Goal: Information Seeking & Learning: Learn about a topic

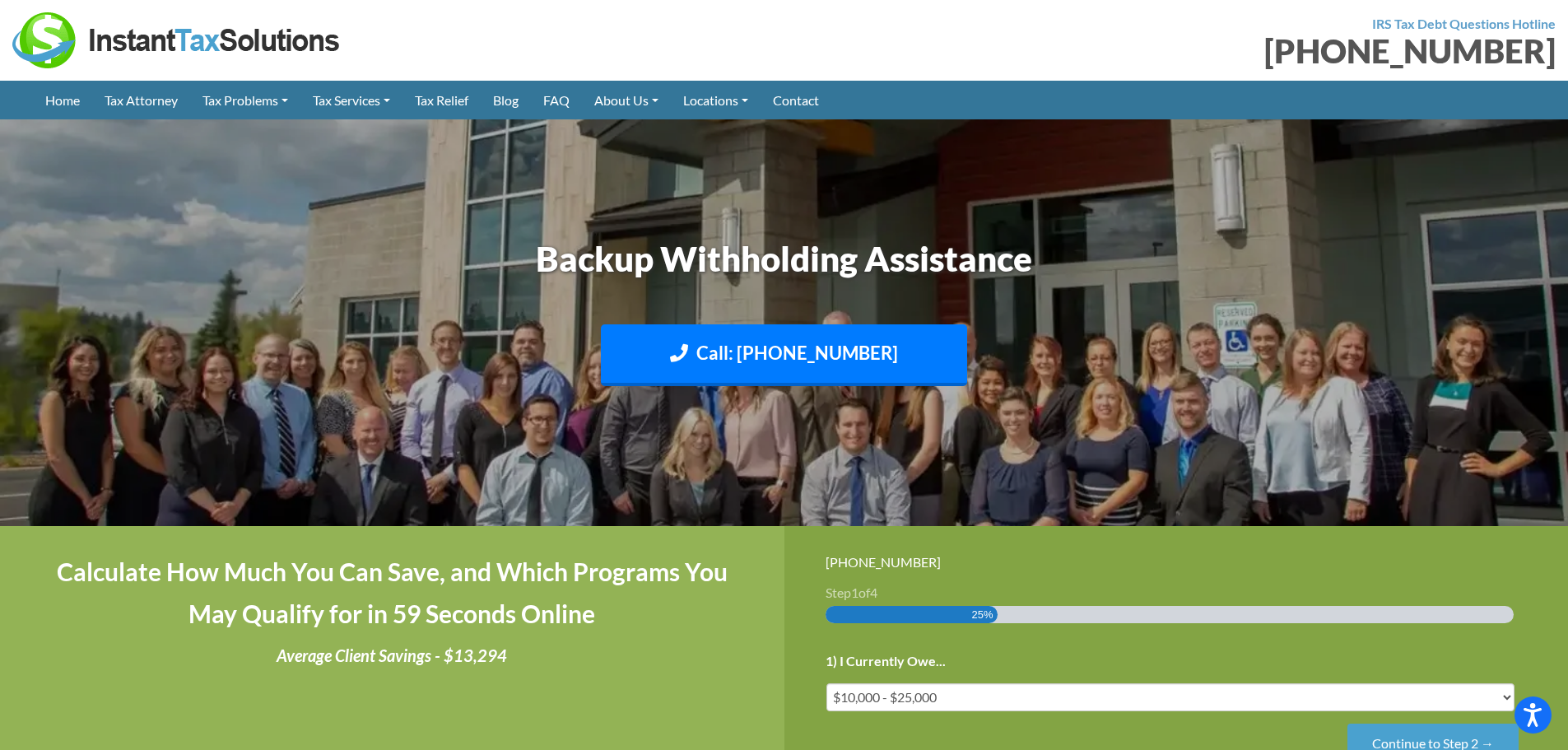
click at [75, 50] on img at bounding box center [177, 40] width 329 height 56
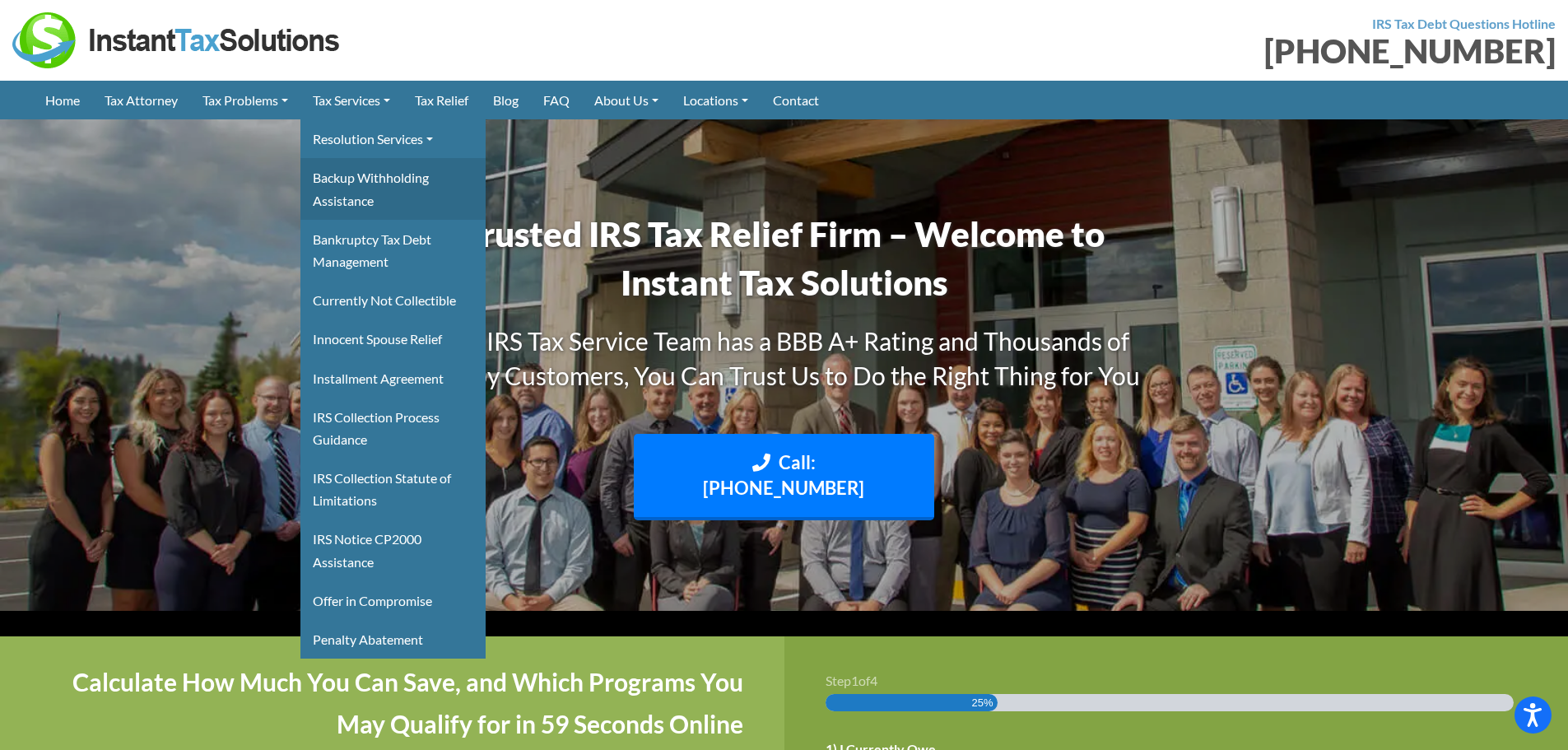
click at [375, 178] on link "Backup Withholding Assistance" at bounding box center [393, 189] width 185 height 61
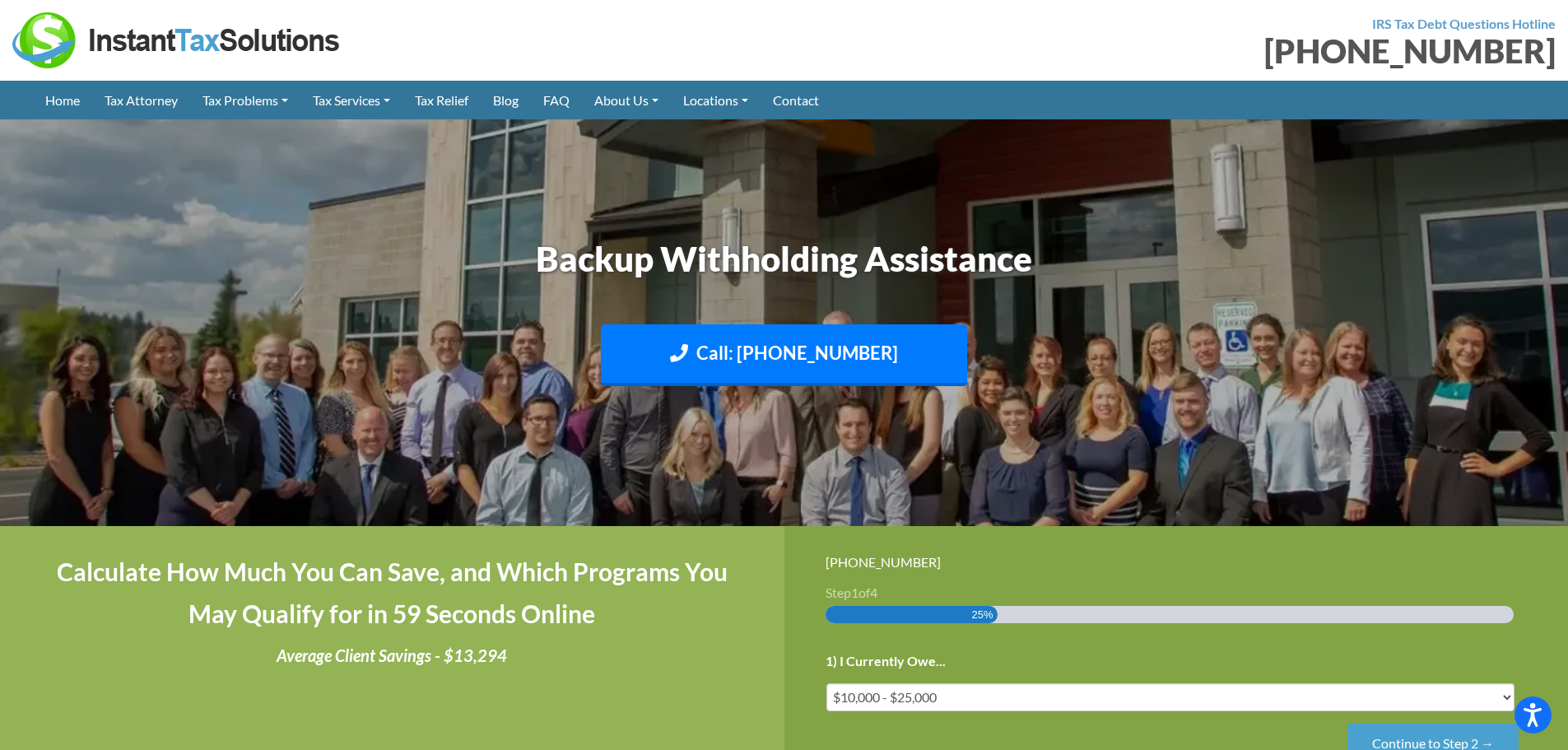
click at [813, 263] on h1 "Backup Withholding Assistance" at bounding box center [784, 258] width 914 height 48
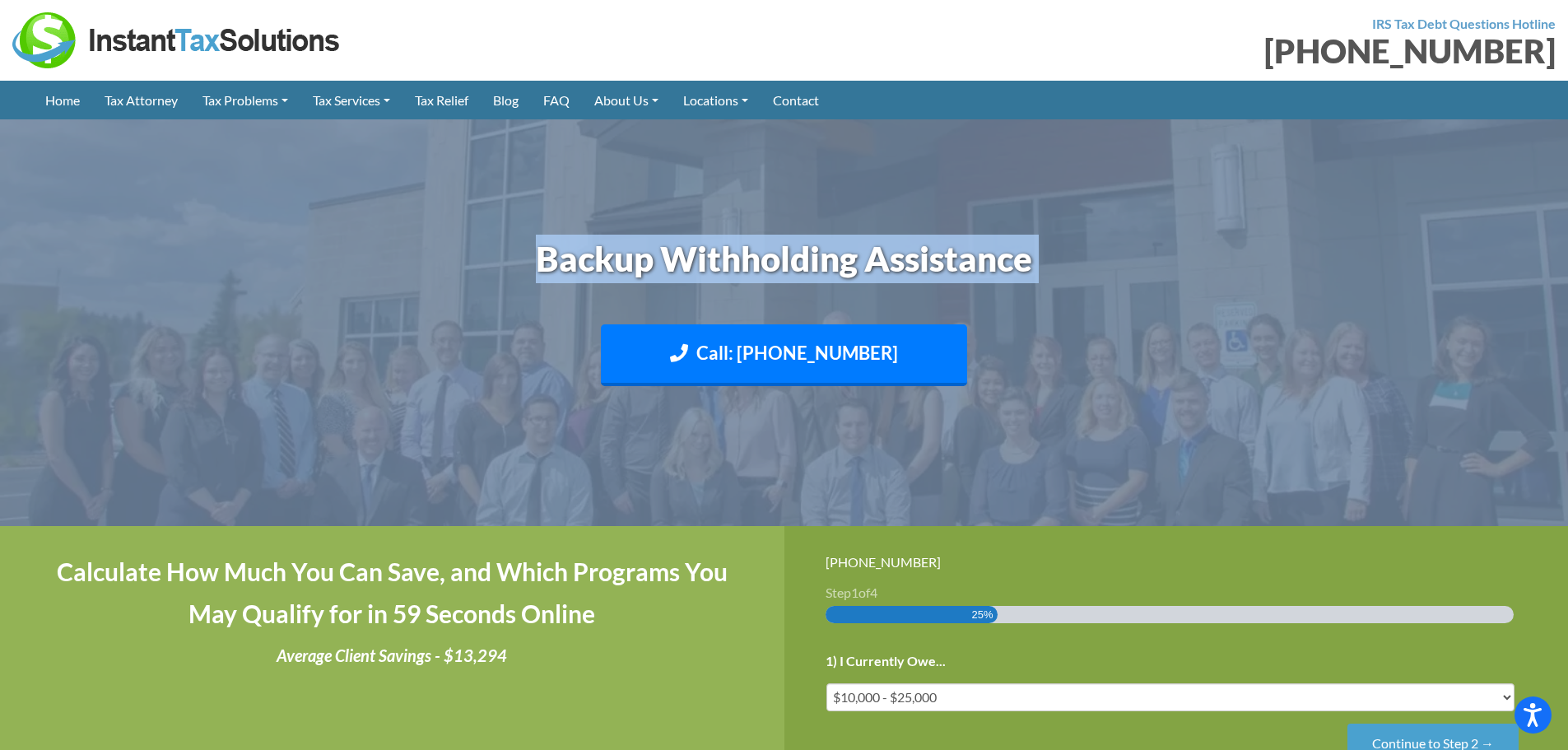
click at [813, 263] on h1 "Backup Withholding Assistance" at bounding box center [784, 258] width 914 height 48
copy header "Backup Withholding Assistance Call: (888) 946-2999 Text: 208-773-2895"
click at [255, 226] on img at bounding box center [784, 323] width 1568 height 933
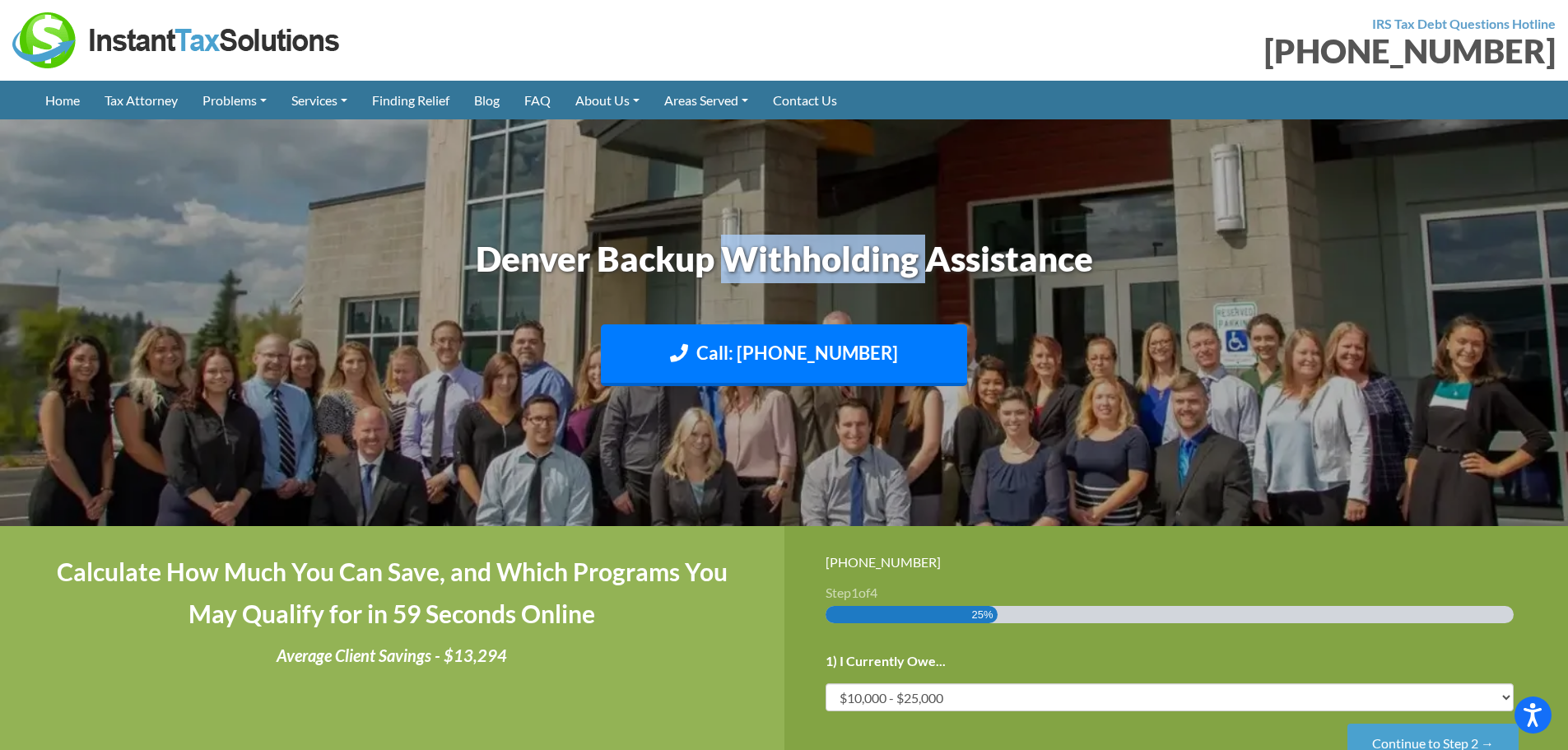
click at [751, 249] on h1 "Denver Backup Withholding Assistance" at bounding box center [784, 258] width 914 height 48
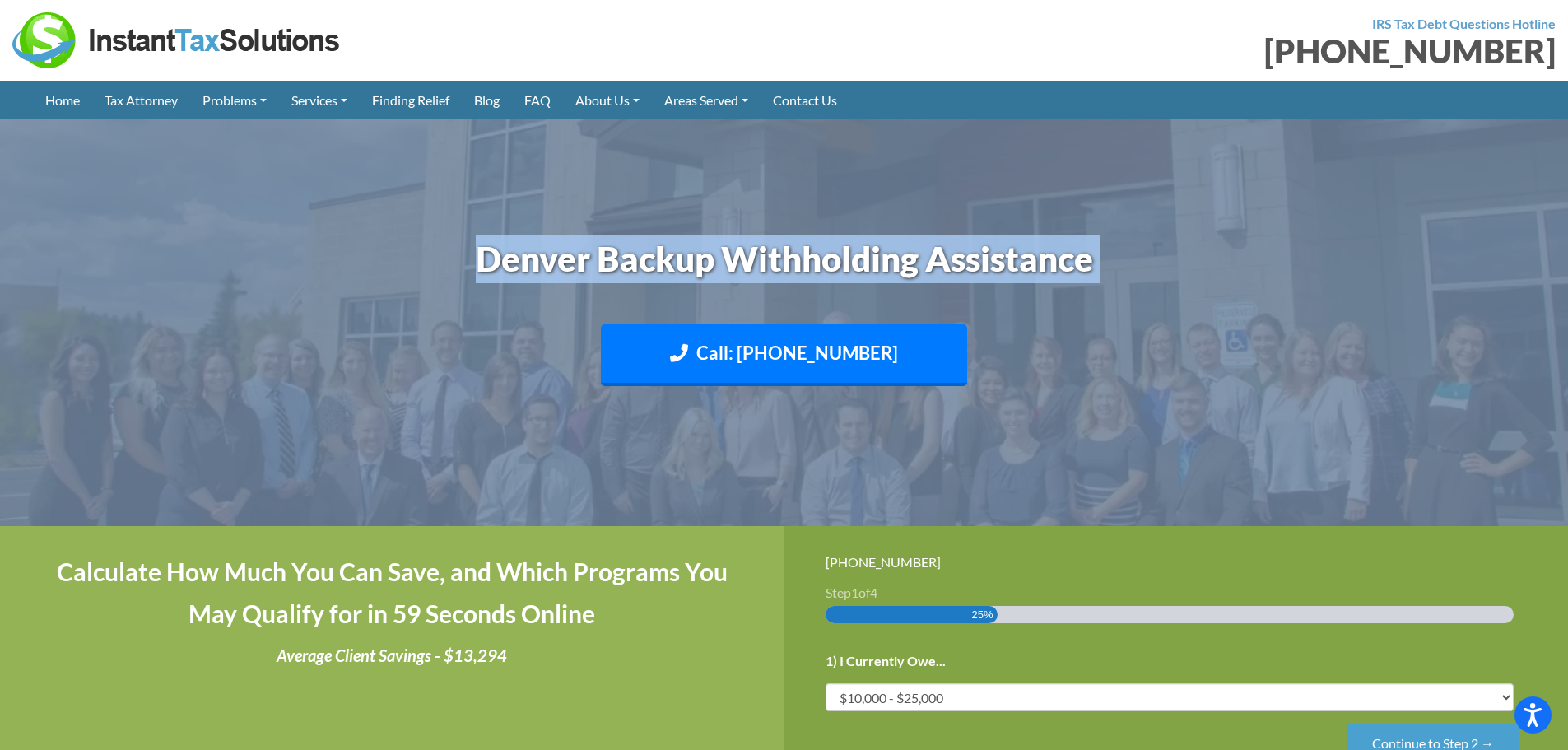
click at [751, 249] on h1 "Denver Backup Withholding Assistance" at bounding box center [784, 258] width 914 height 48
copy header "Denver Backup Withholding Assistance Call: (888) 946-2999 Text: 208-773-2895"
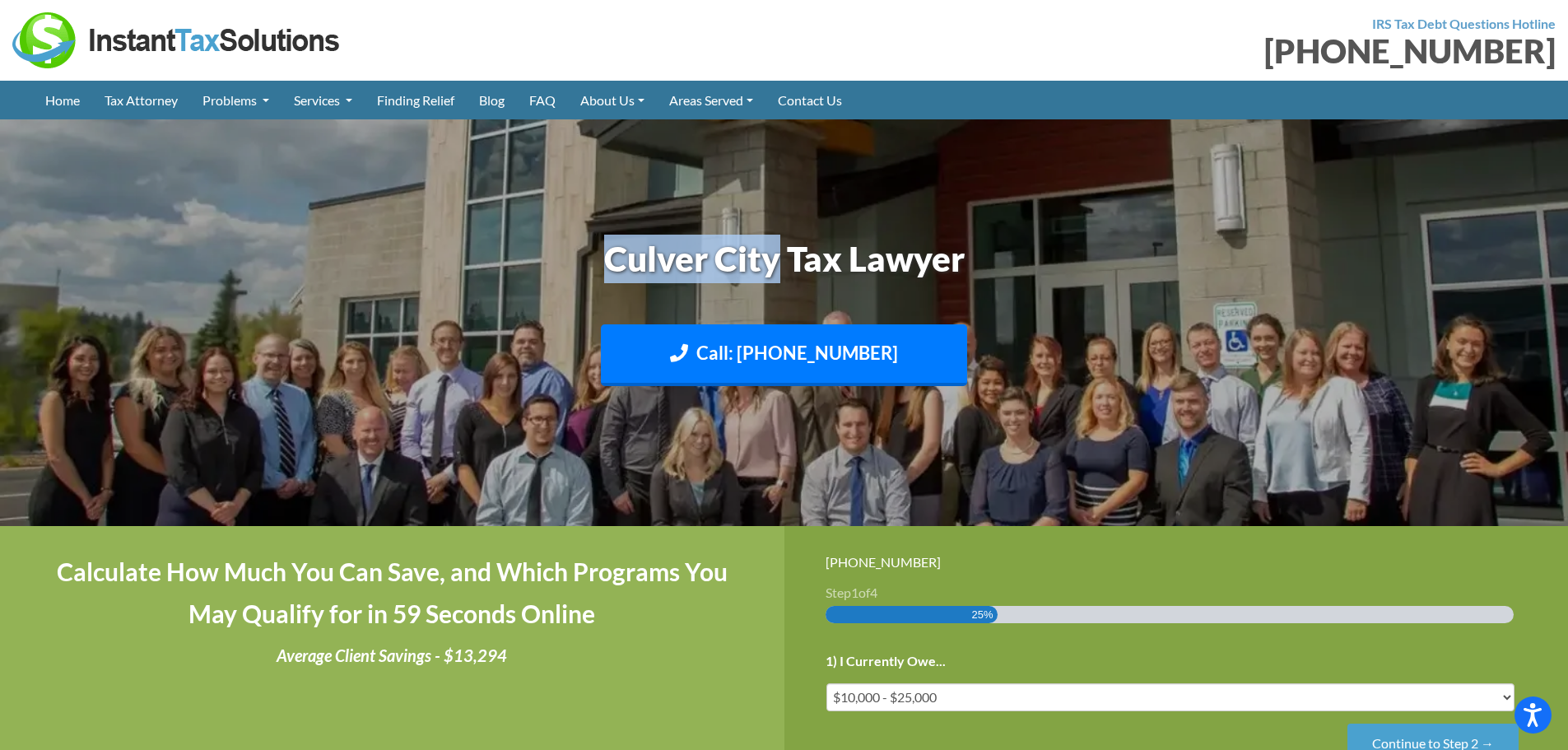
drag, startPoint x: 0, startPoint y: 0, endPoint x: 782, endPoint y: 260, distance: 824.1
click at [782, 260] on h1 "Culver City Tax Lawyer" at bounding box center [784, 258] width 914 height 48
copy h1 "[GEOGRAPHIC_DATA]"
click at [884, 241] on h1 "Culver City Tax Lawyer" at bounding box center [784, 258] width 914 height 48
click at [77, 40] on img at bounding box center [177, 40] width 329 height 56
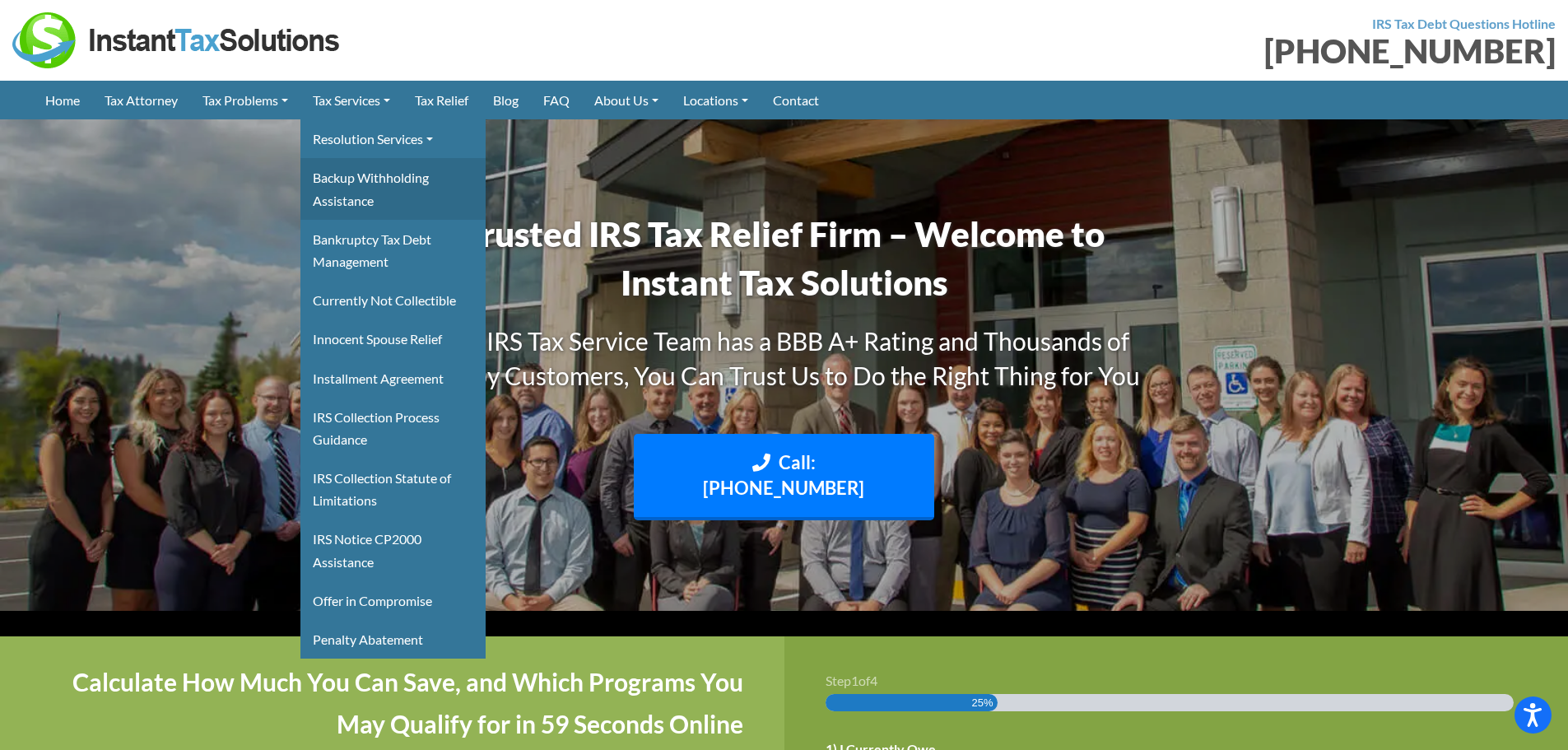
click at [400, 186] on link "Backup Withholding Assistance" at bounding box center [393, 189] width 185 height 61
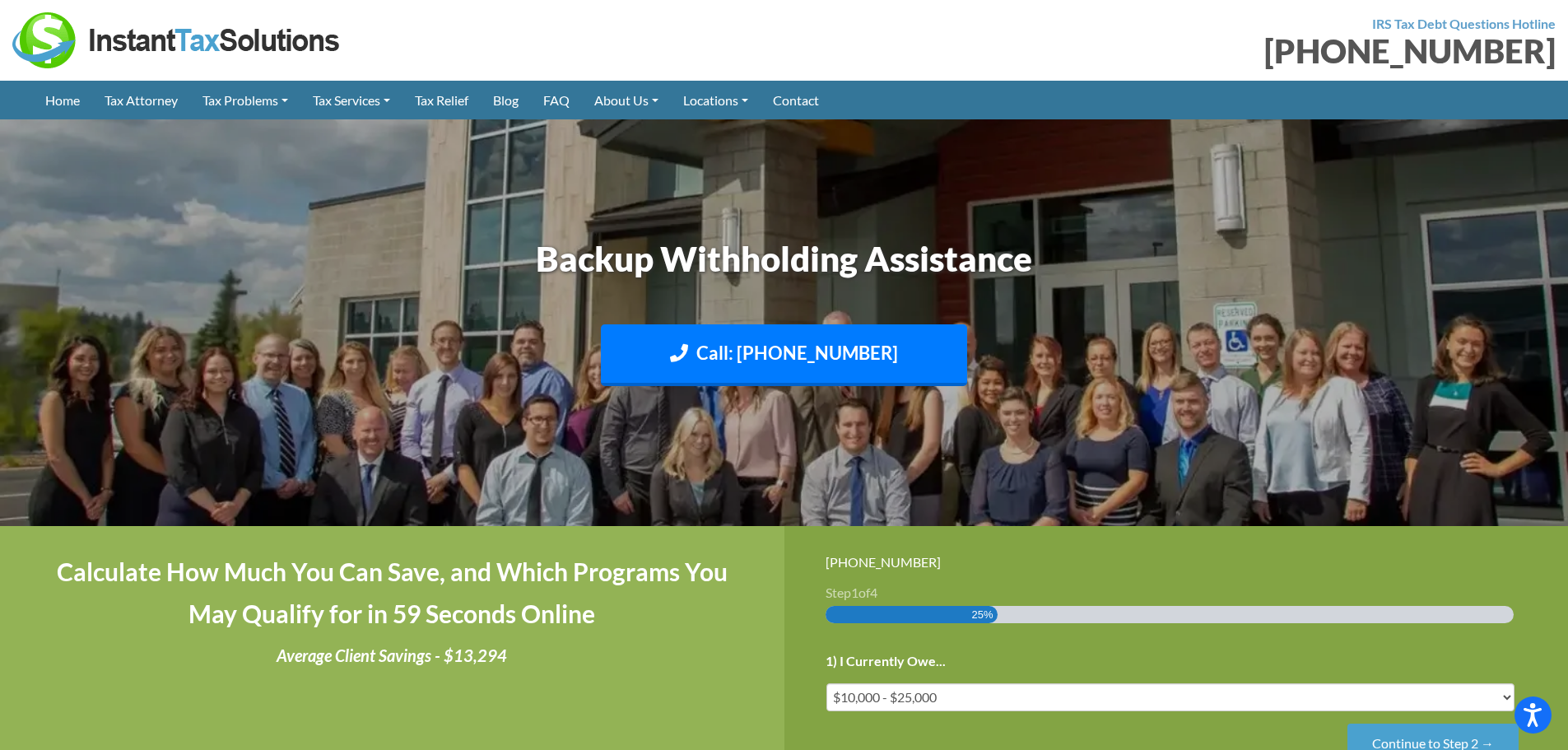
drag, startPoint x: 403, startPoint y: 276, endPoint x: 157, endPoint y: 191, distance: 260.3
click at [157, 191] on img at bounding box center [784, 323] width 1568 height 933
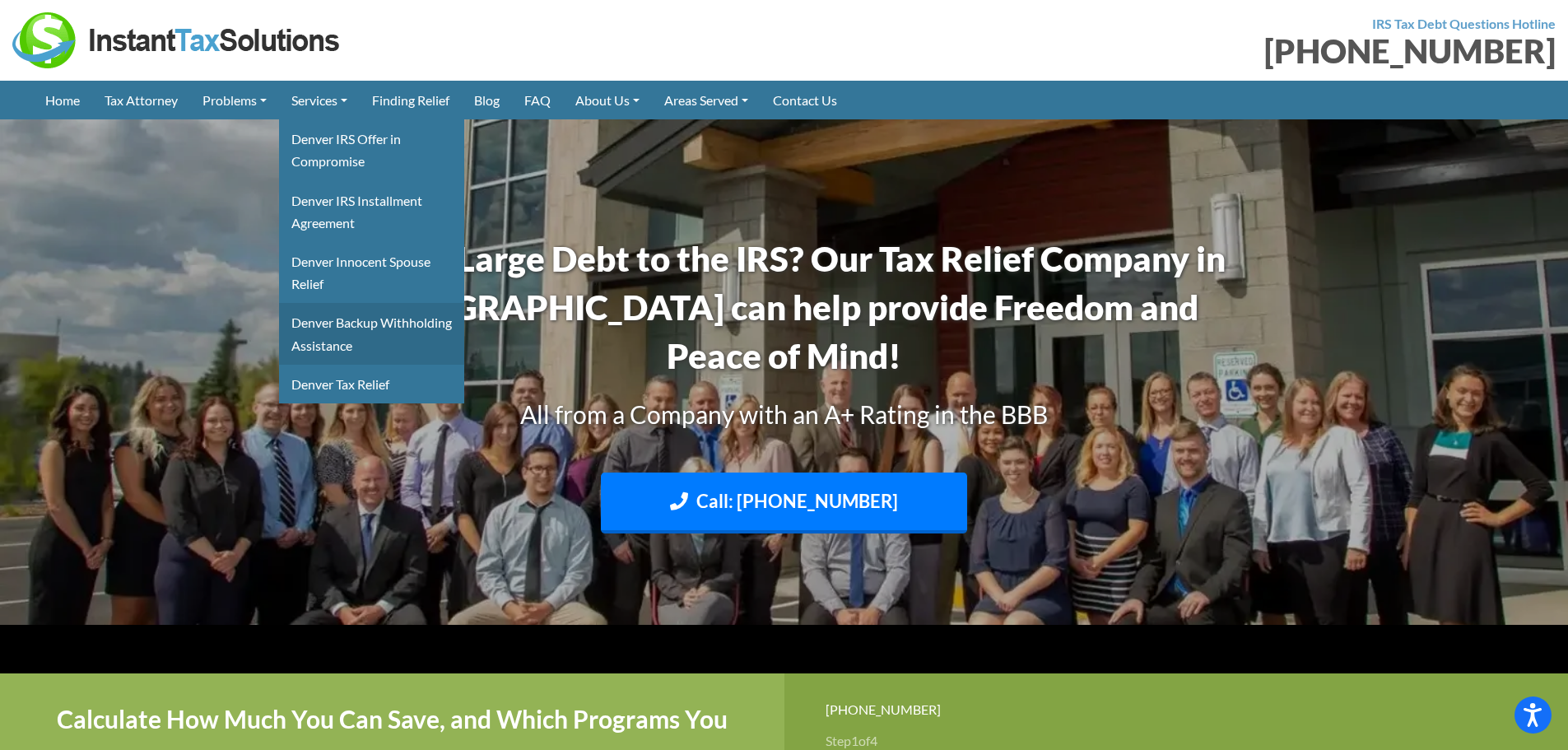
click at [375, 338] on link "Denver Backup Withholding Assistance" at bounding box center [371, 333] width 185 height 61
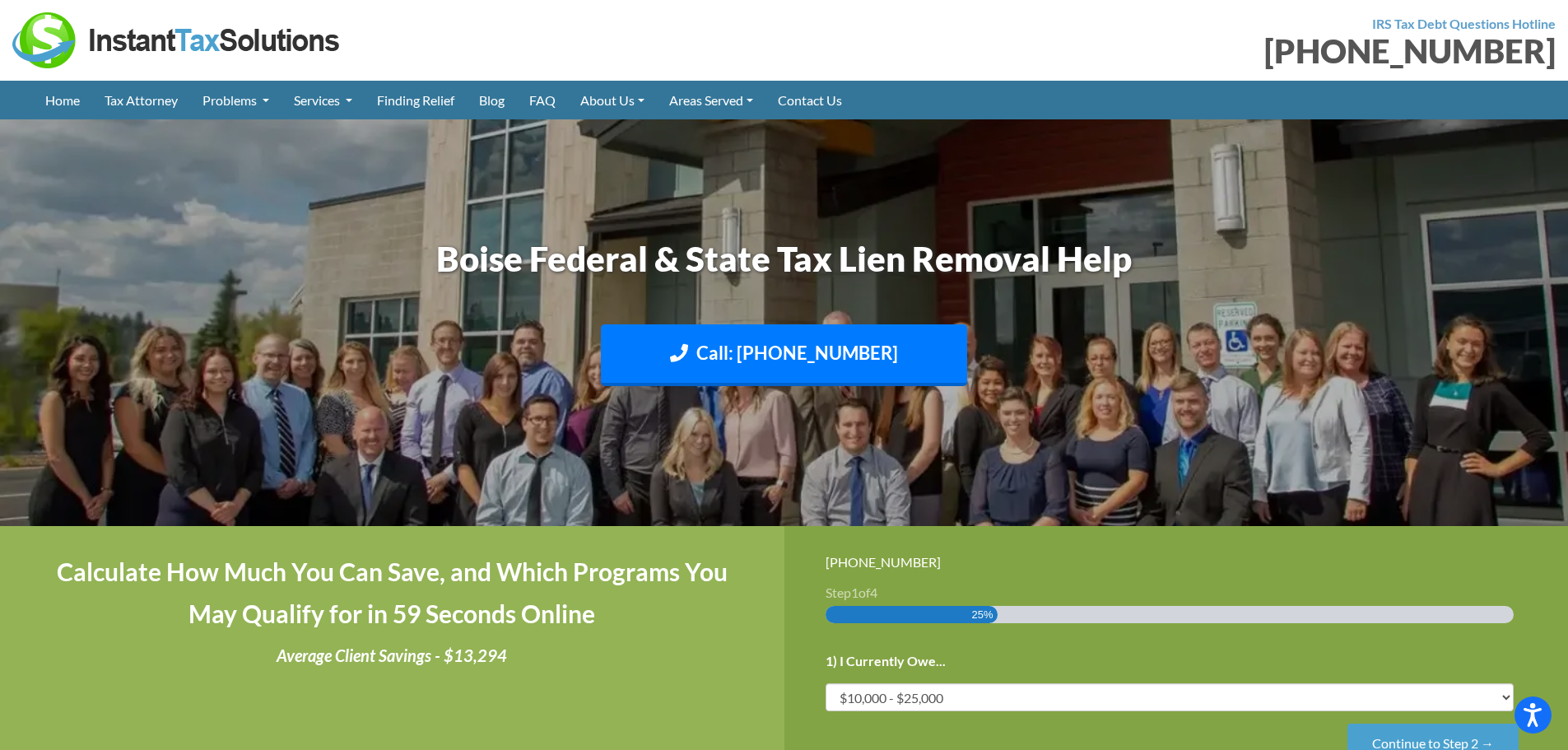
click at [195, 36] on img at bounding box center [177, 40] width 329 height 56
click at [632, 269] on h1 "Boise Federal & State Tax Lien Removal Help" at bounding box center [784, 258] width 914 height 48
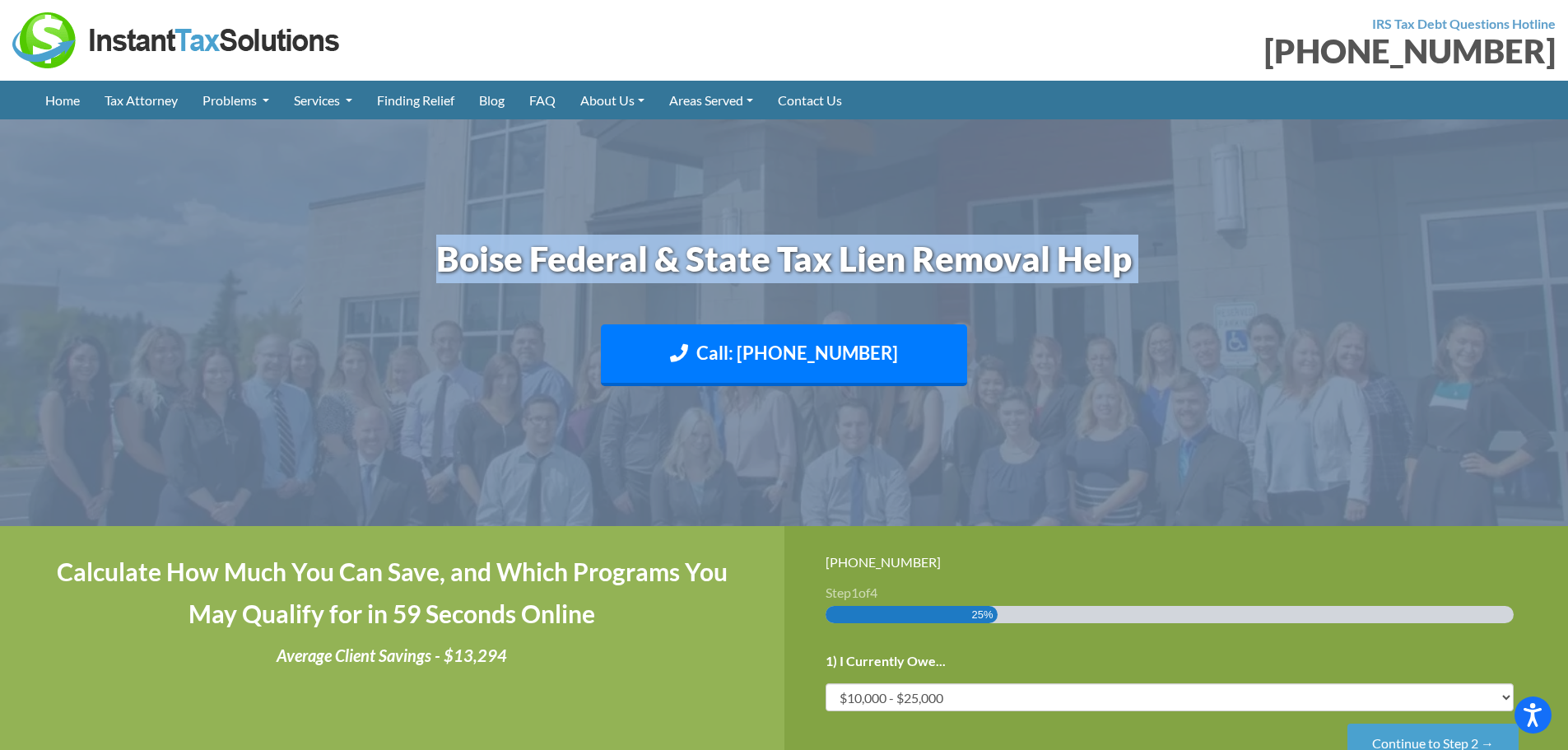
click at [632, 269] on h1 "Boise Federal & State Tax Lien Removal Help" at bounding box center [784, 258] width 914 height 48
copy header "Boise Federal & State Tax Lien Removal Help Call: 208-908-7574 Text: 208-773-28…"
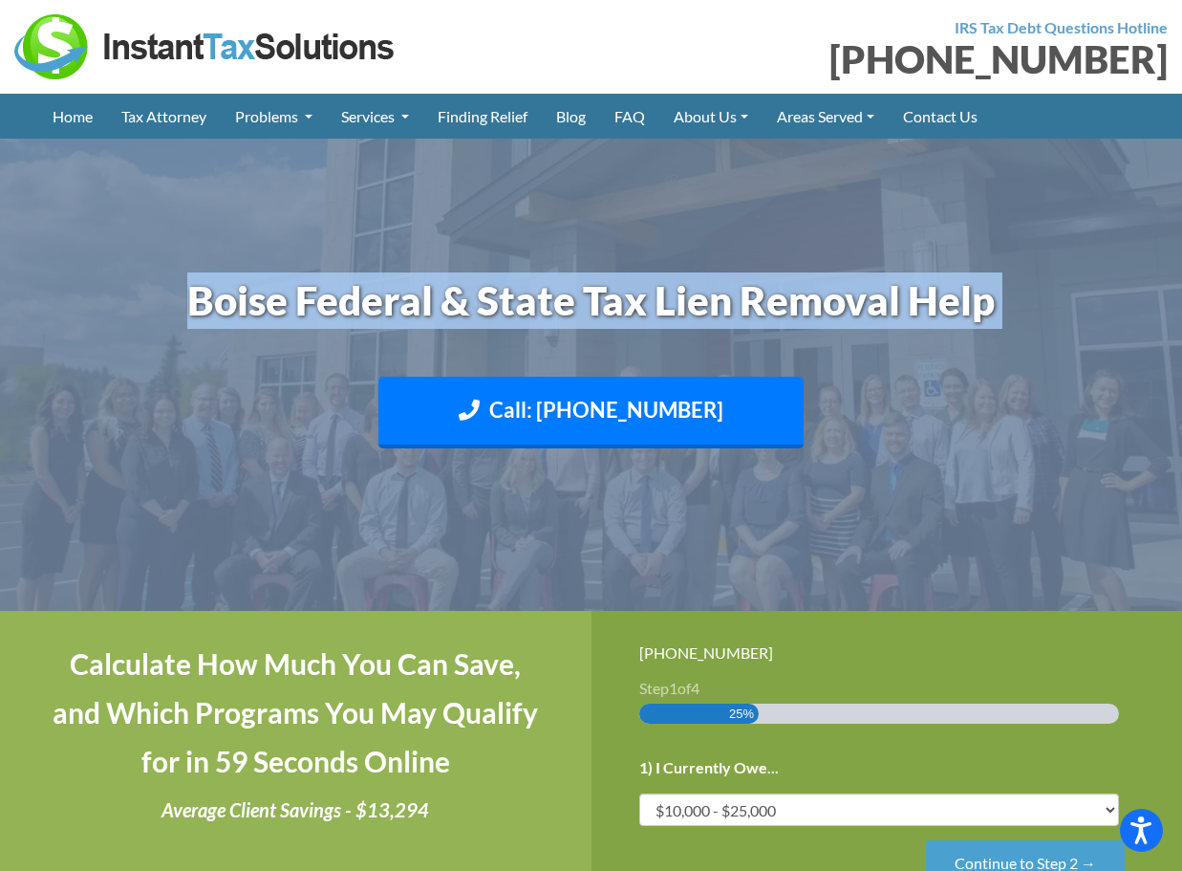
click at [695, 302] on h1 "Boise Federal & State Tax Lien Removal Help" at bounding box center [591, 300] width 1061 height 56
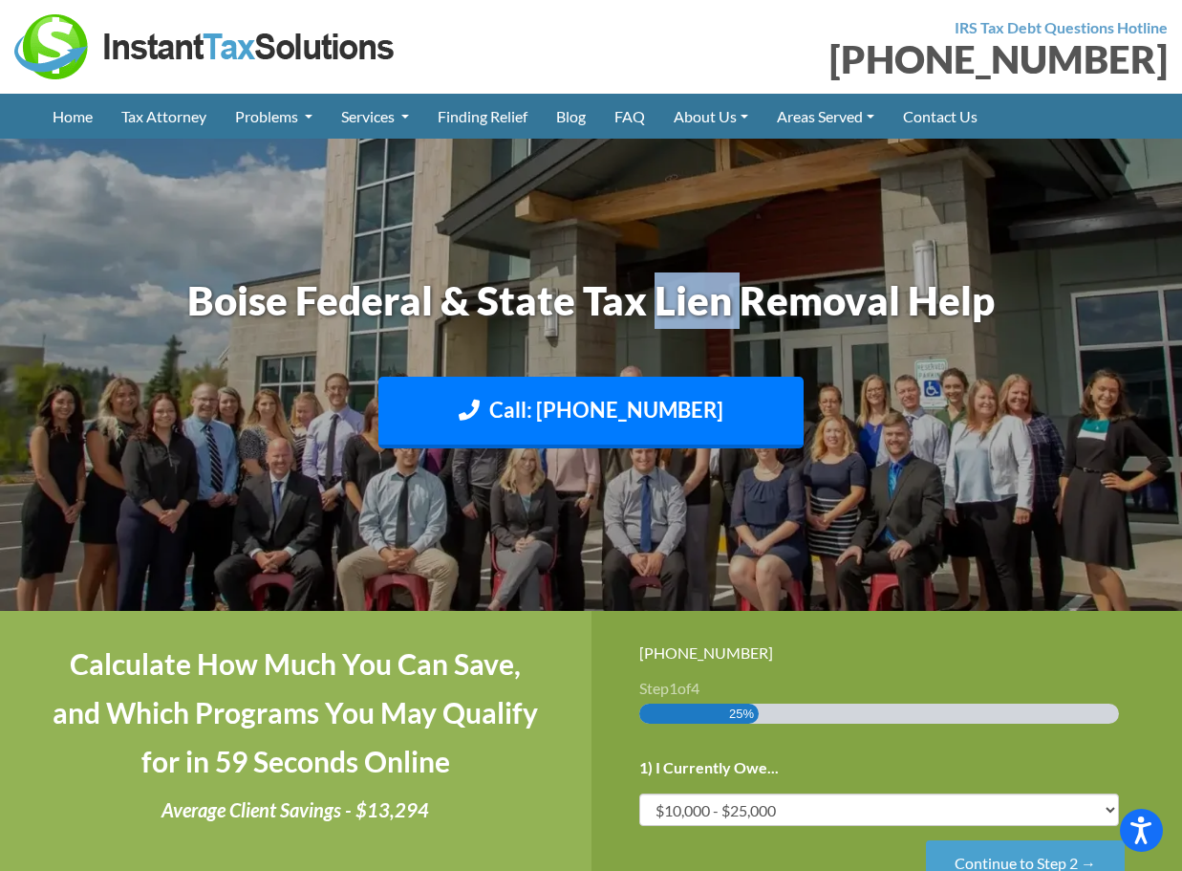
click at [695, 302] on h1 "Boise Federal & State Tax Lien Removal Help" at bounding box center [591, 300] width 1061 height 56
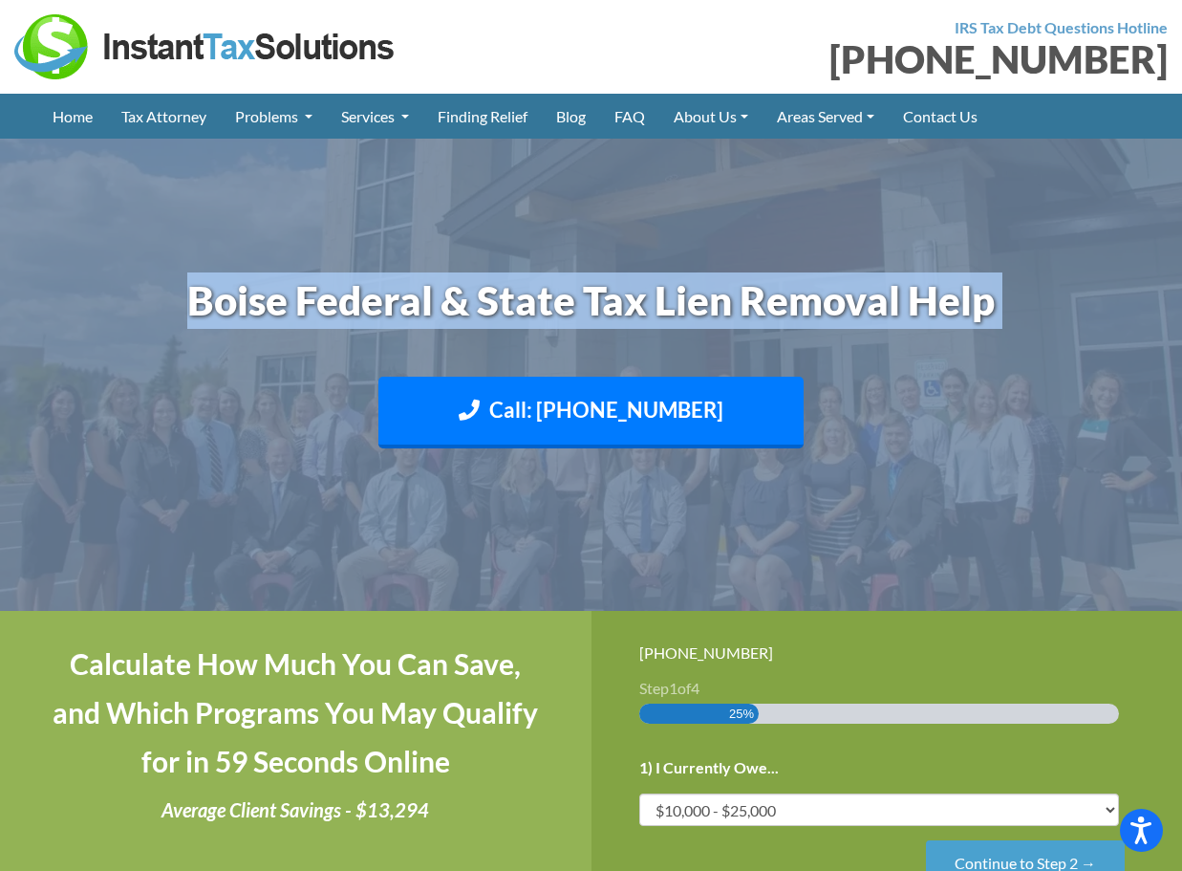
click at [695, 302] on h1 "Boise Federal & State Tax Lien Removal Help" at bounding box center [591, 300] width 1061 height 56
click at [91, 40] on img at bounding box center [205, 46] width 382 height 65
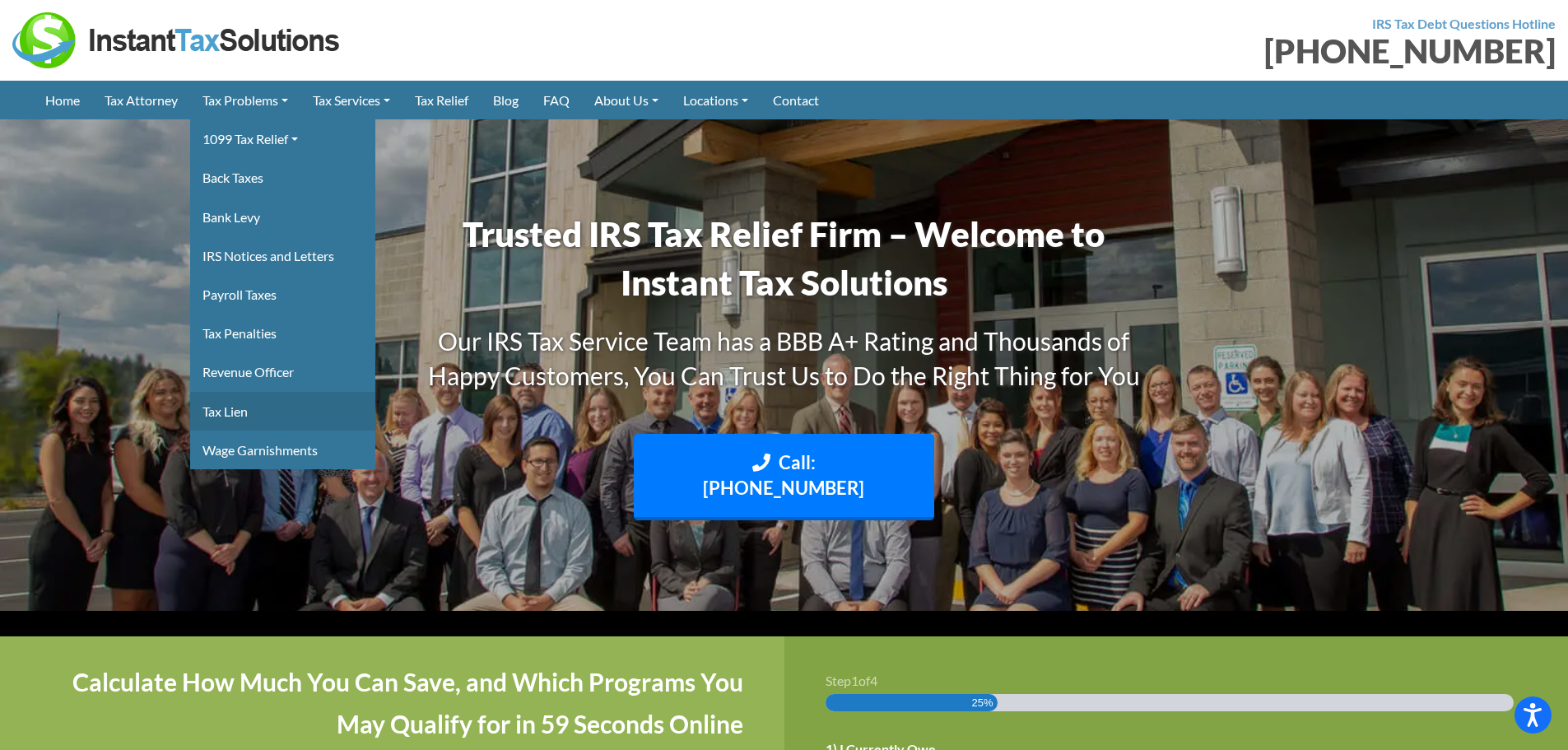
click at [288, 411] on link "Tax Lien" at bounding box center [282, 411] width 185 height 39
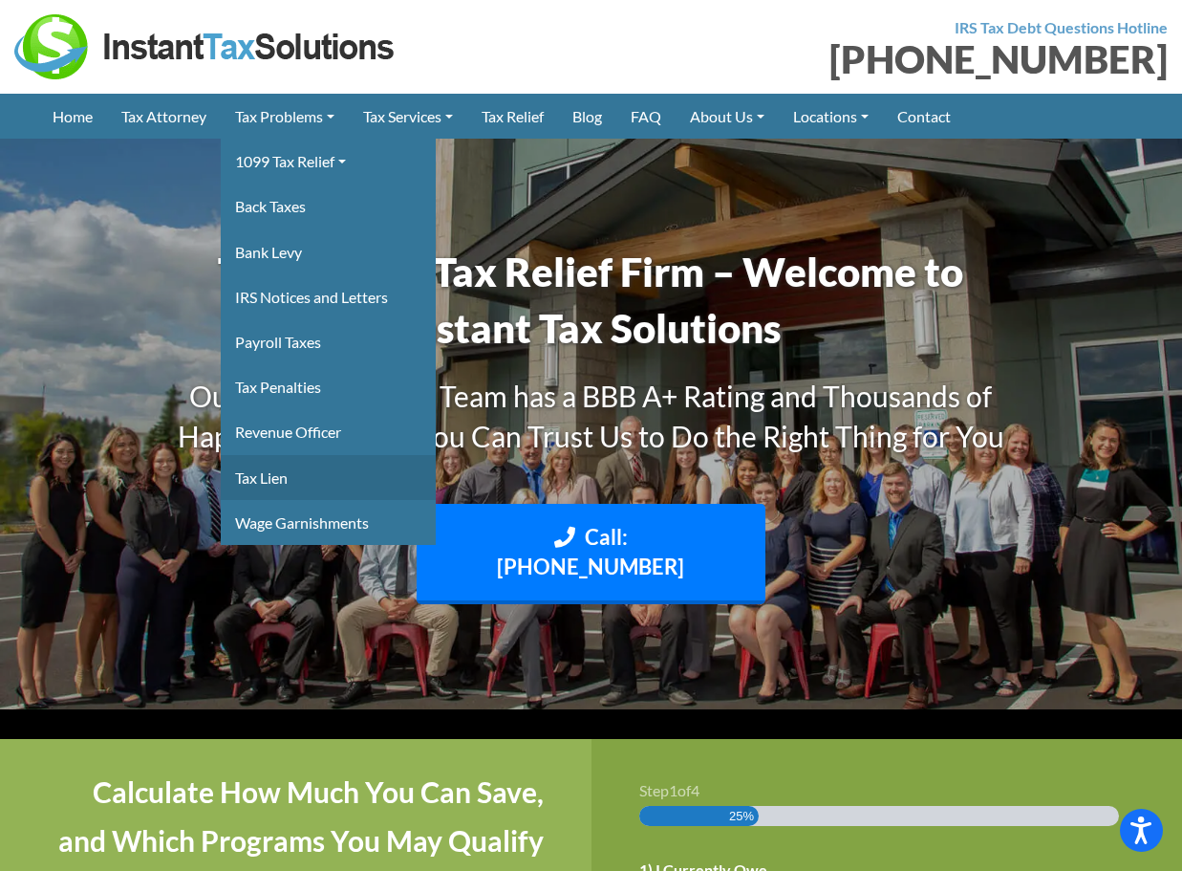
click at [305, 474] on link "Tax Lien" at bounding box center [328, 477] width 215 height 45
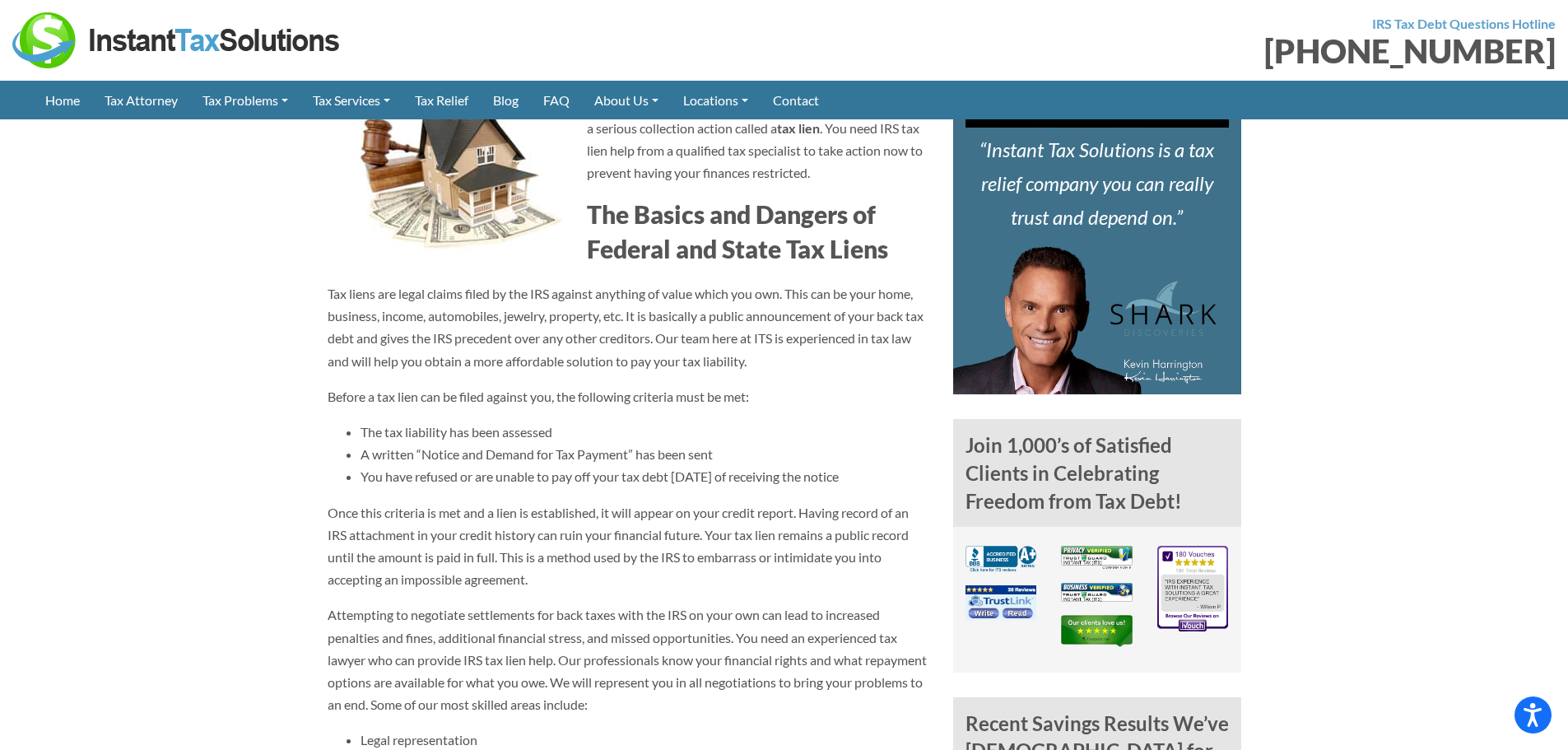
scroll to position [493, 0]
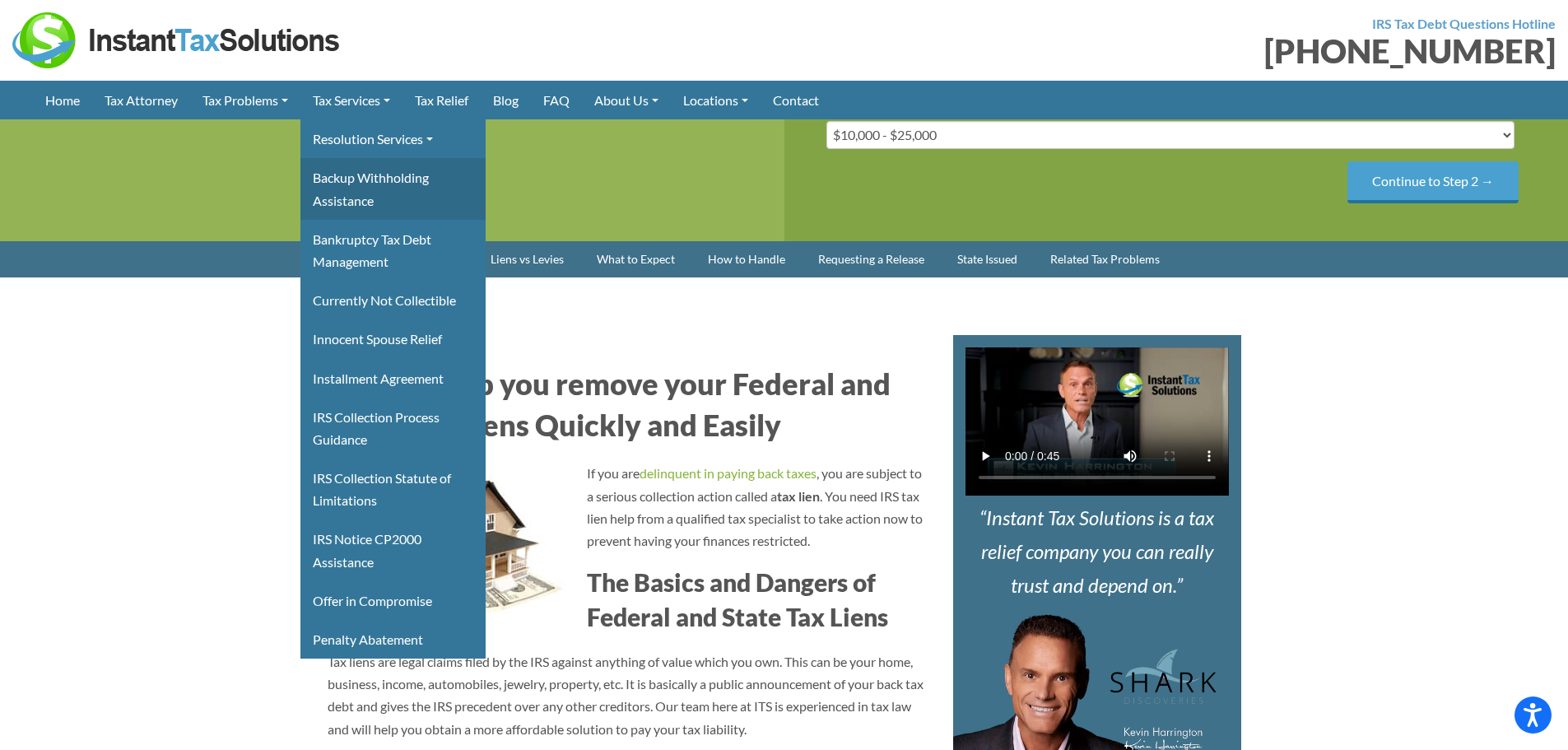
click at [389, 184] on link "Backup Withholding Assistance" at bounding box center [393, 189] width 185 height 61
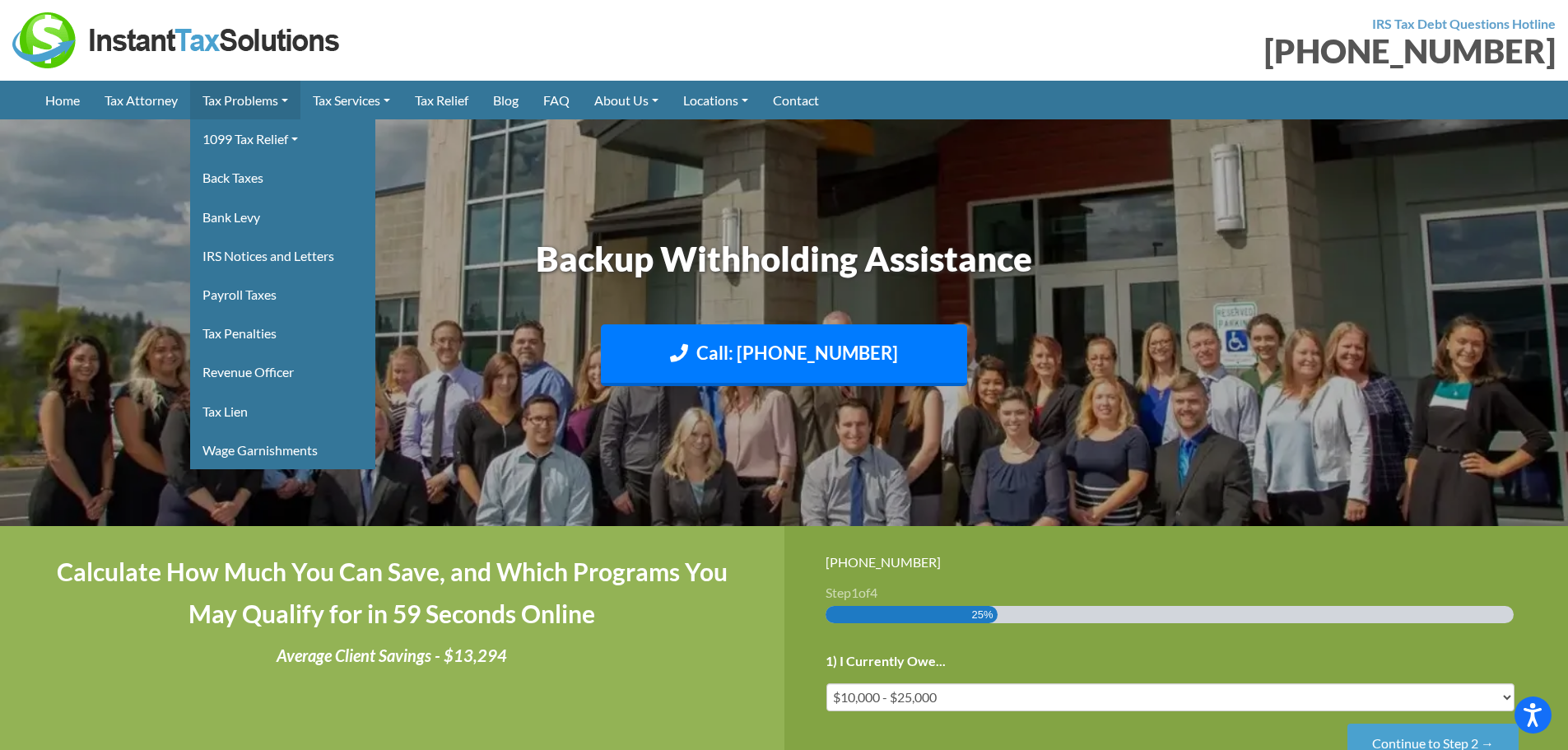
click at [259, 96] on link "Tax Problems" at bounding box center [245, 100] width 110 height 39
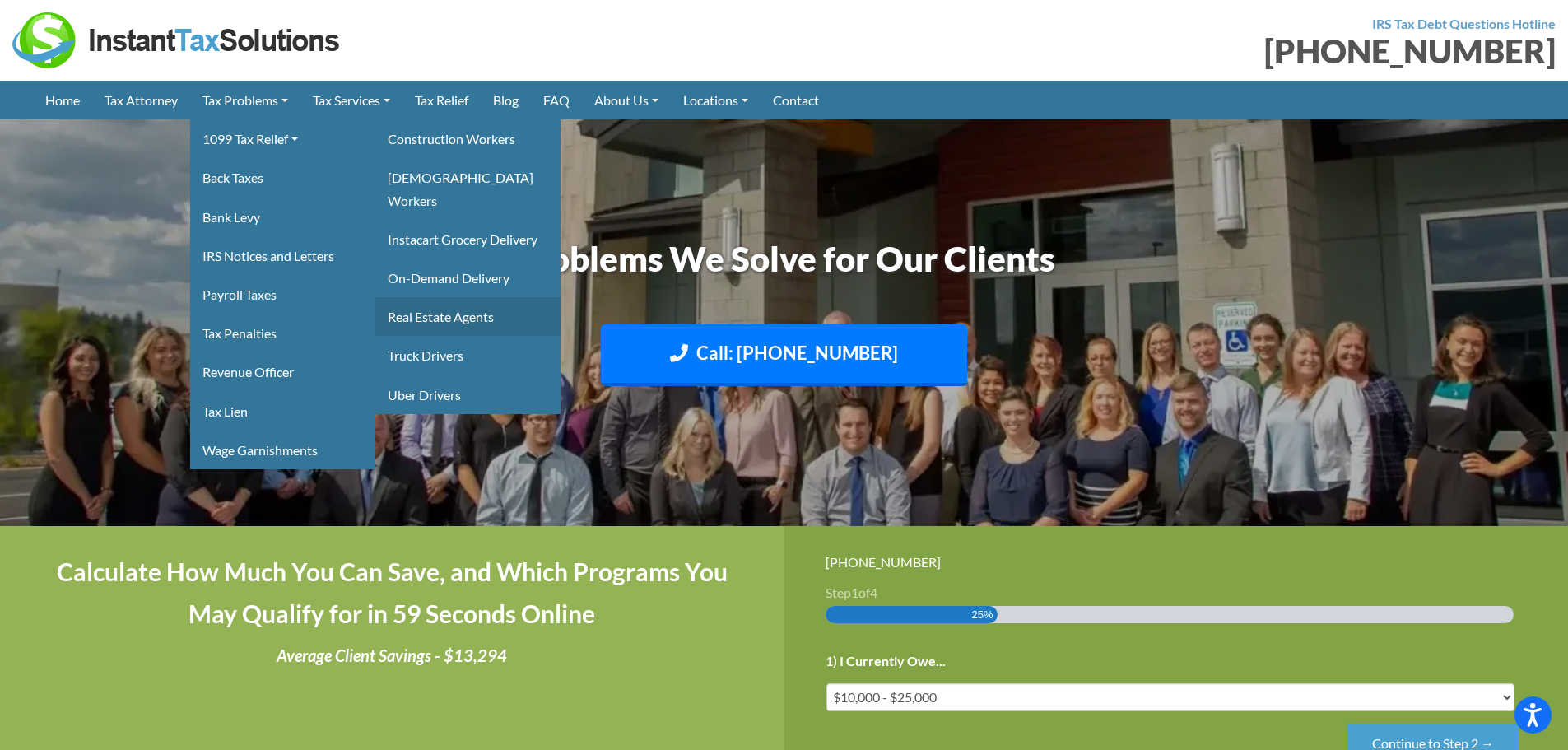
click at [448, 299] on link "Real Estate Agents" at bounding box center [468, 316] width 185 height 39
click at [451, 336] on link "Truck Drivers" at bounding box center [468, 355] width 185 height 39
click at [451, 375] on link "Uber Drivers" at bounding box center [468, 394] width 185 height 39
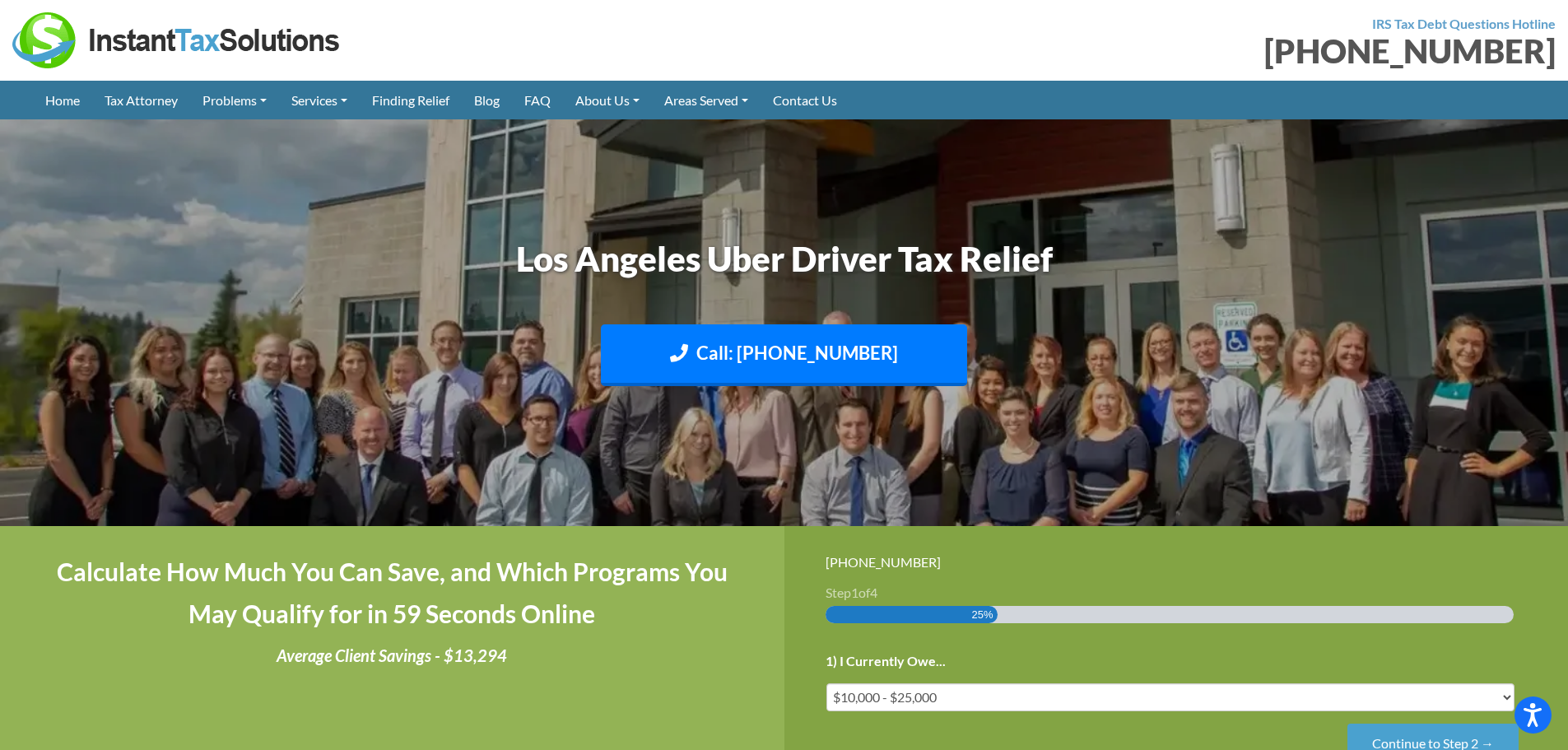
click at [720, 263] on h1 "Los Angeles Uber Driver Tax Relief" at bounding box center [784, 258] width 914 height 48
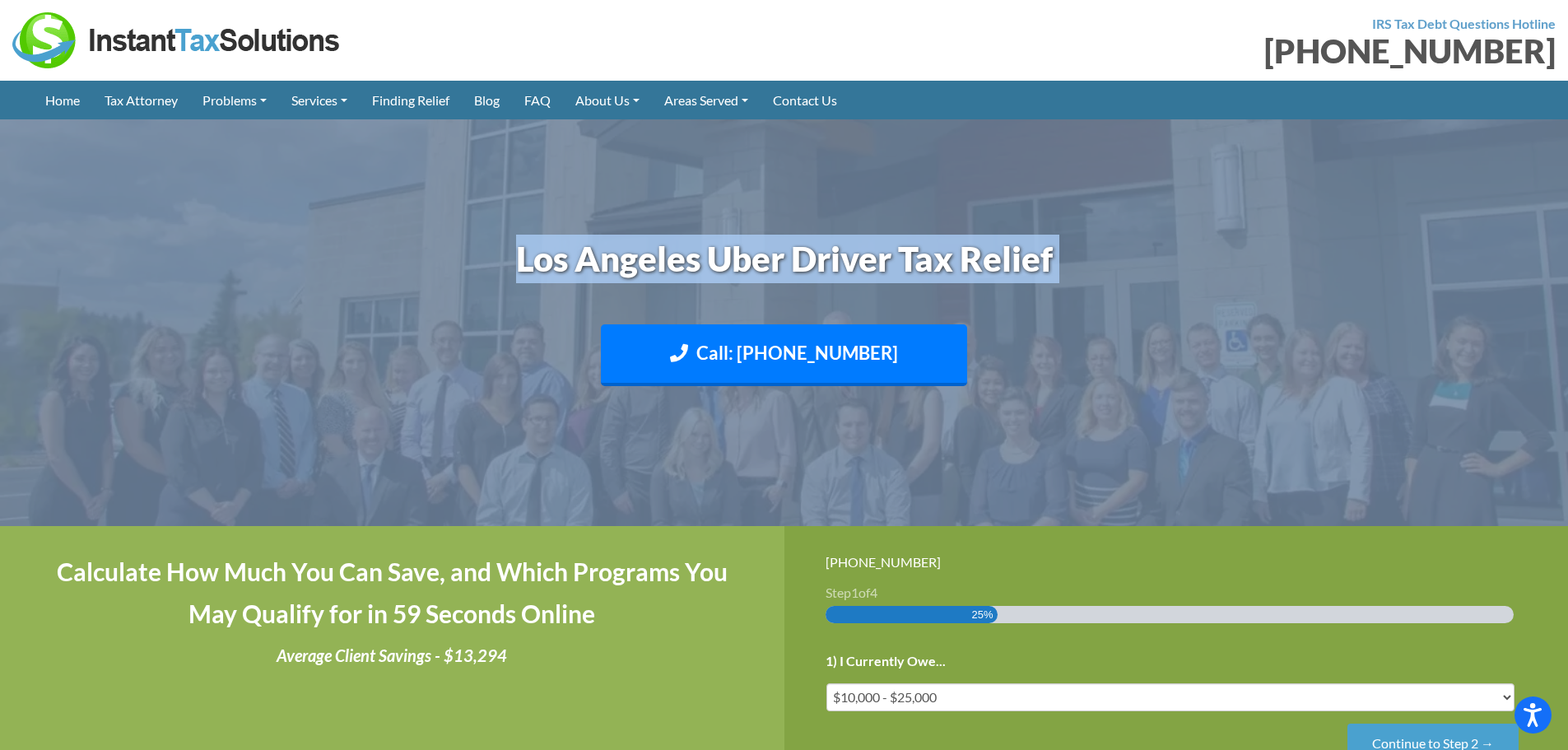
click at [720, 263] on h1 "Los Angeles Uber Driver Tax Relief" at bounding box center [784, 258] width 914 height 48
copy header "Los Angeles Uber Driver Tax Relief Call: 323-675-2449 Text: 208-773-2895"
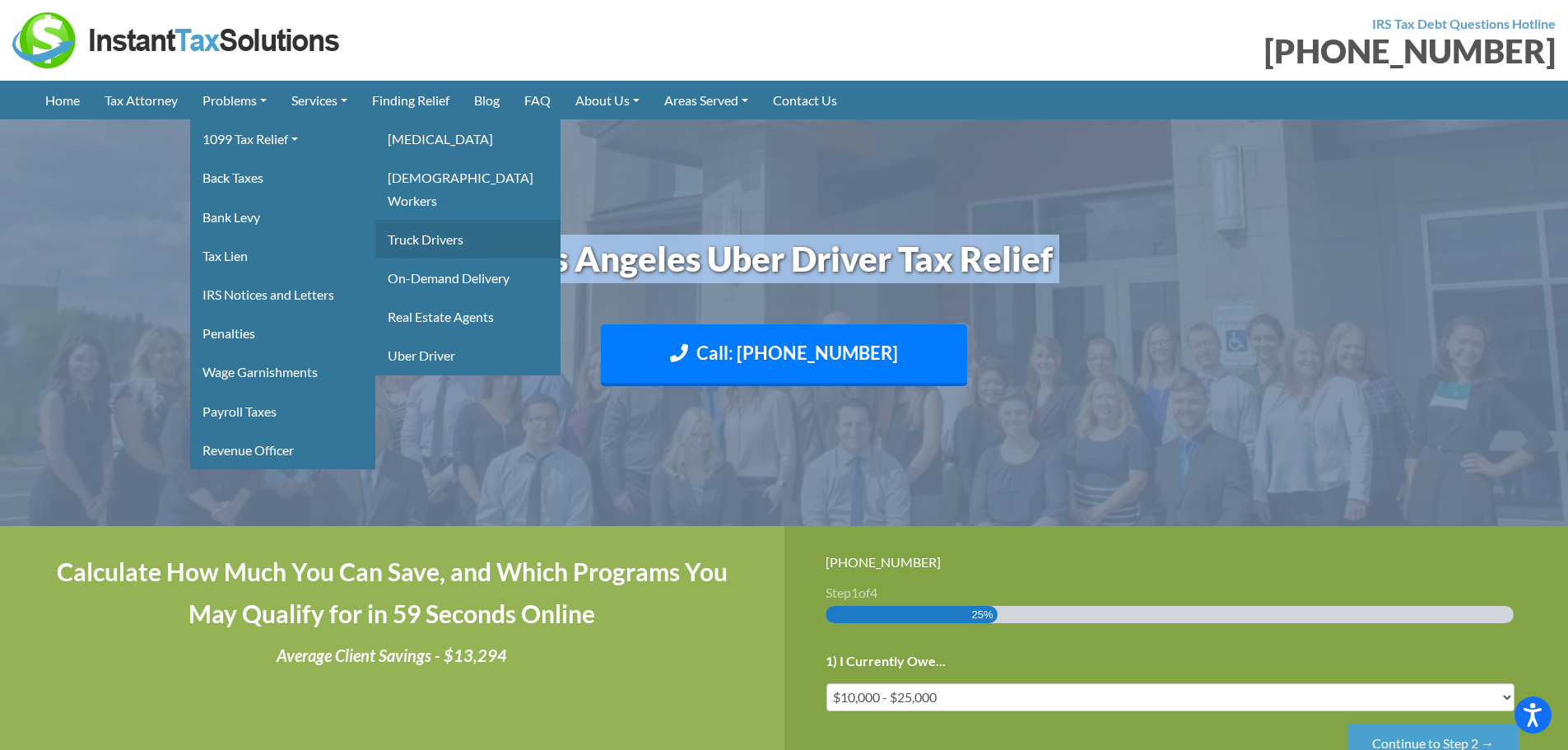
click at [456, 228] on link "Truck Drivers" at bounding box center [468, 239] width 185 height 39
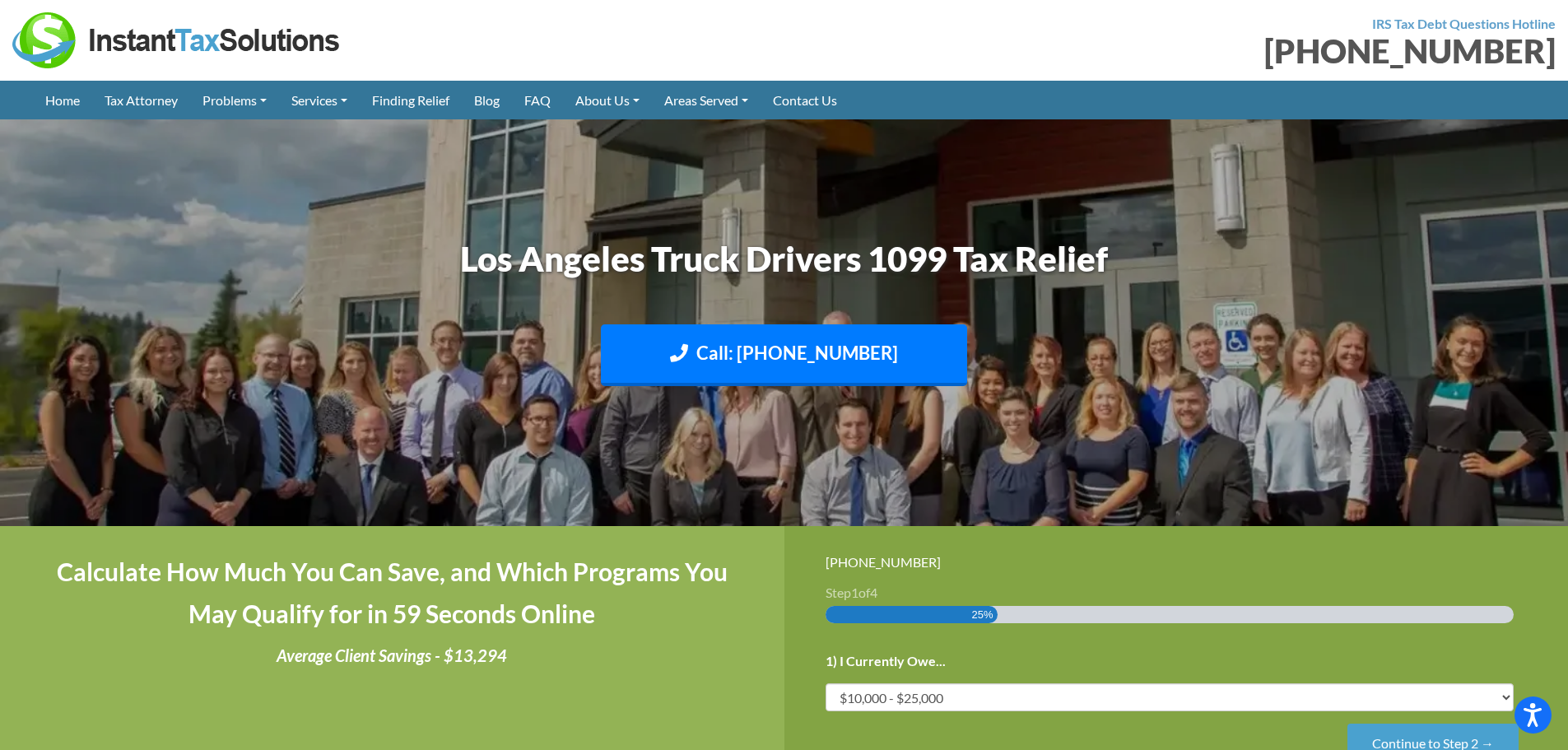
click at [837, 257] on h1 "Los Angeles Truck Drivers 1099 Tax Relief" at bounding box center [784, 258] width 914 height 48
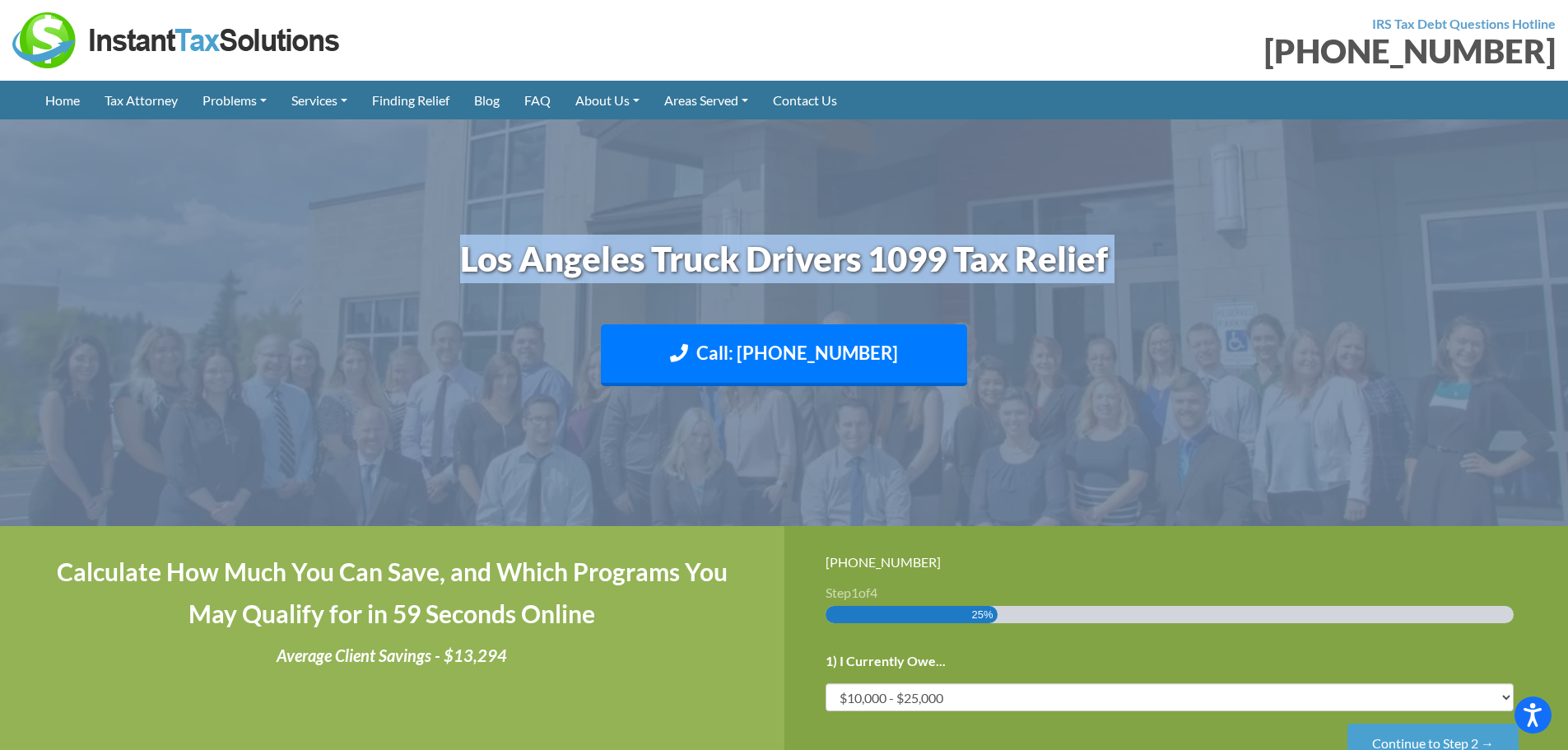
click at [837, 257] on h1 "Los Angeles Truck Drivers 1099 Tax Relief" at bounding box center [784, 258] width 914 height 48
copy header "Los Angeles Truck Drivers 1099 Tax Relief Call: 323-675-2449 Text: 208-773-2895"
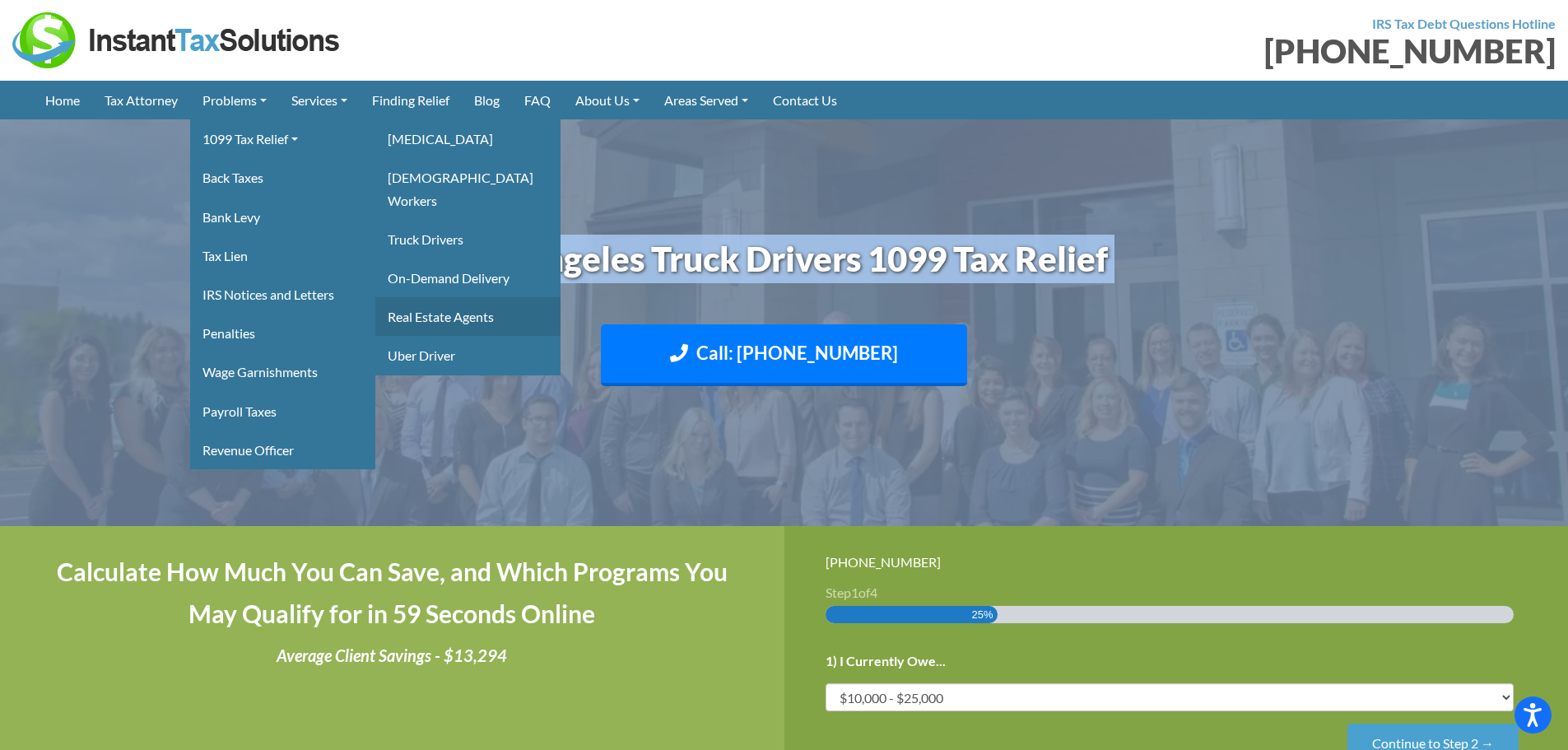
click at [432, 297] on link "Real Estate Agents" at bounding box center [468, 316] width 185 height 39
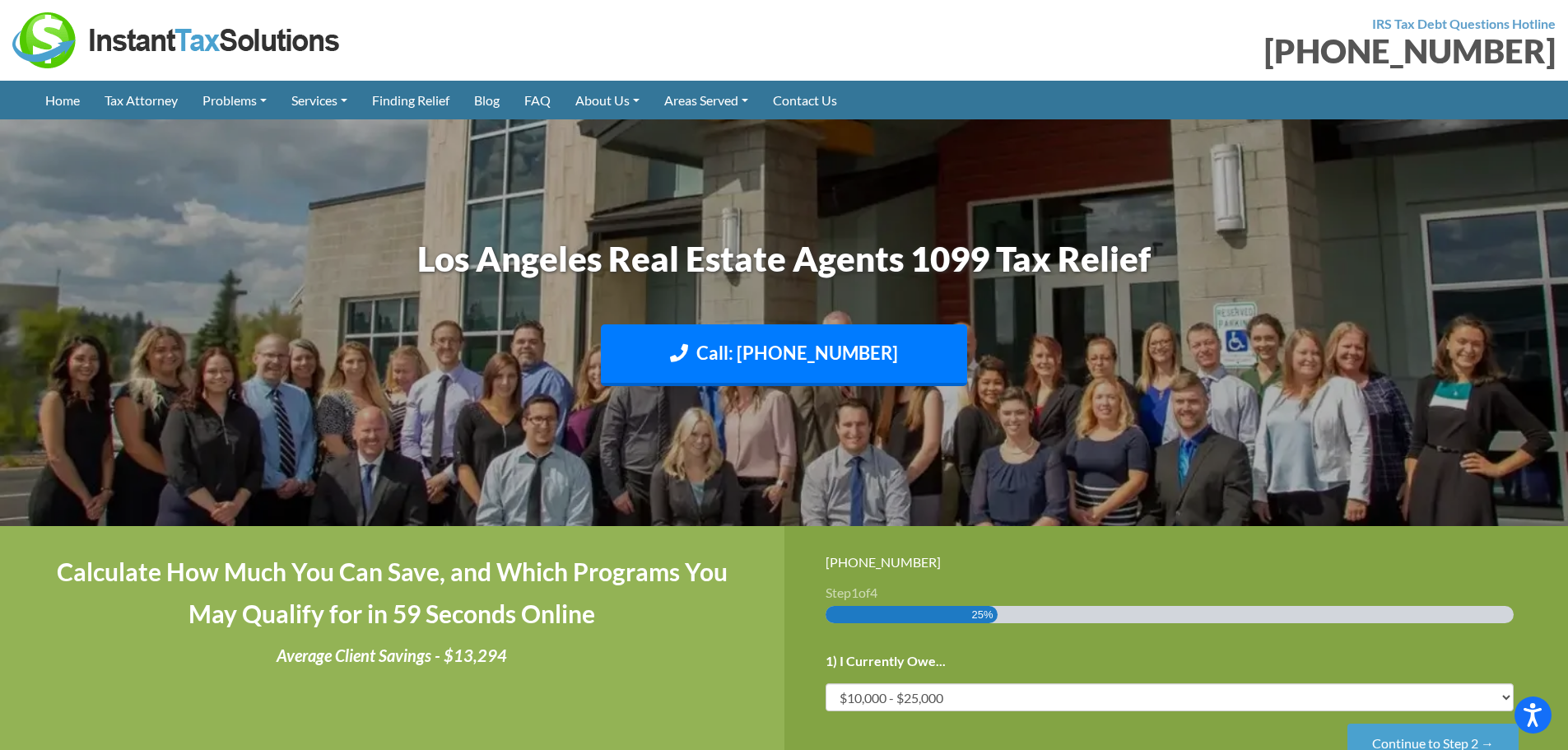
click at [884, 257] on h1 "Los Angeles Real Estate Agents 1099 Tax Relief" at bounding box center [784, 258] width 914 height 48
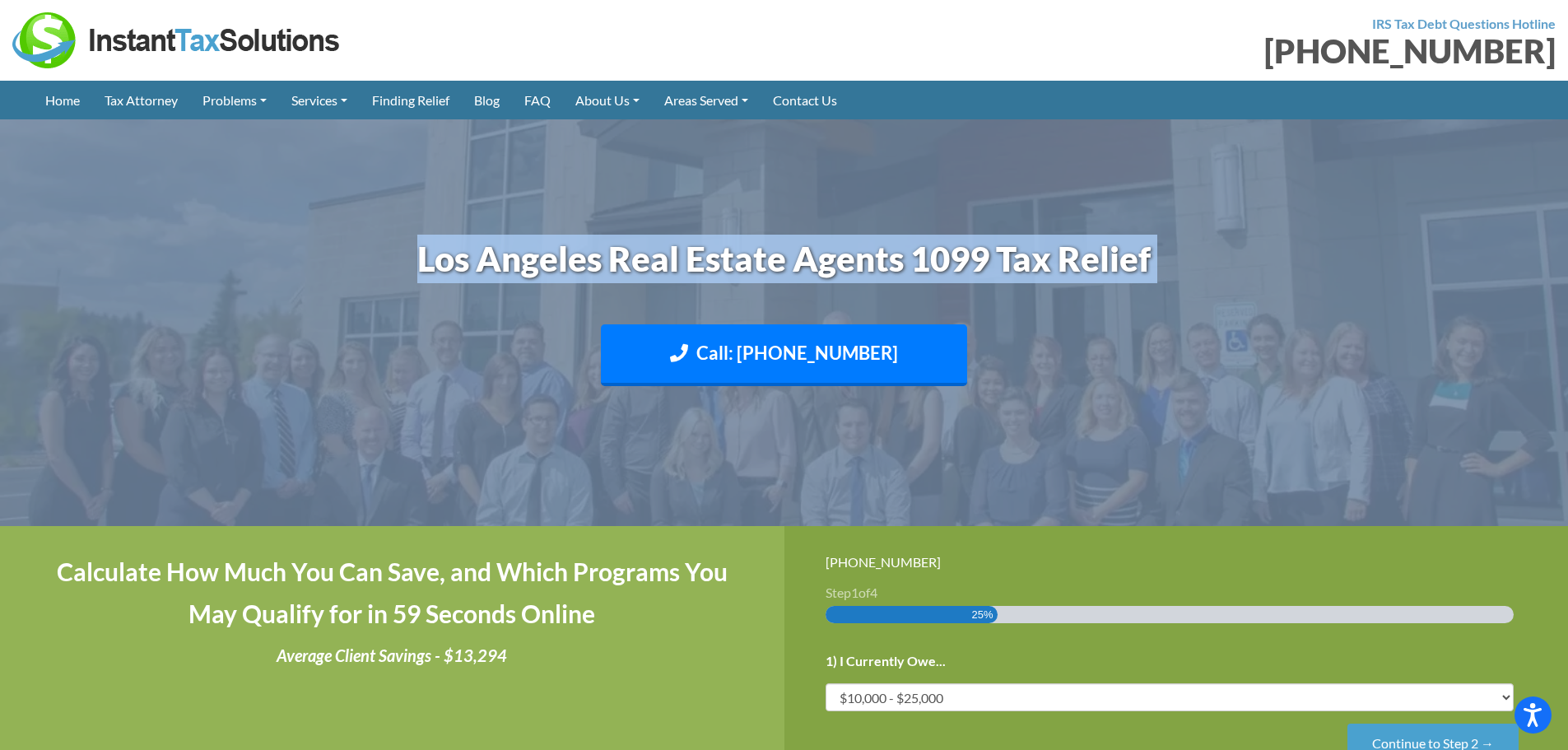
click at [884, 257] on h1 "Los Angeles Real Estate Agents 1099 Tax Relief" at bounding box center [784, 258] width 914 height 48
copy header "Los Angeles Real Estate Agents 1099 Tax Relief Call: 323-675-2449 Text: 208-773…"
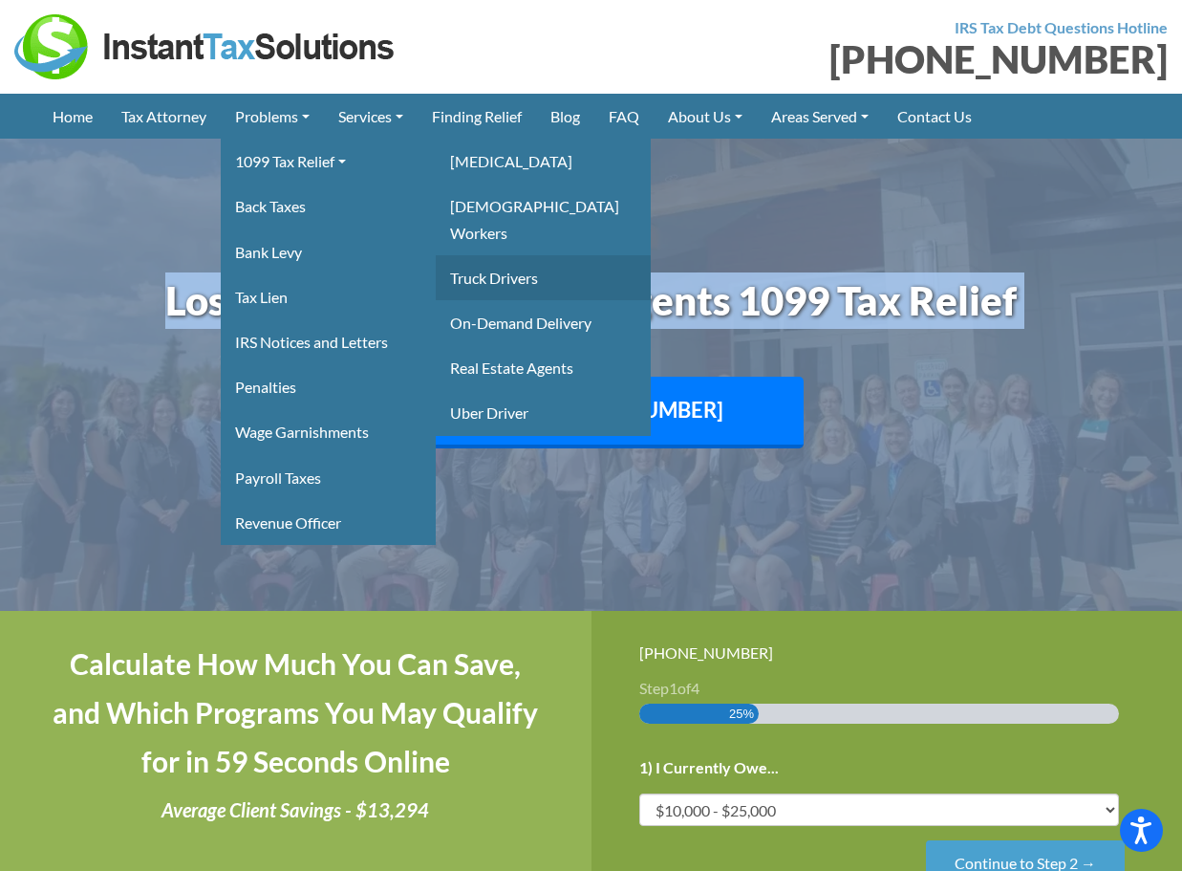
click at [484, 258] on link "Truck Drivers" at bounding box center [543, 277] width 215 height 45
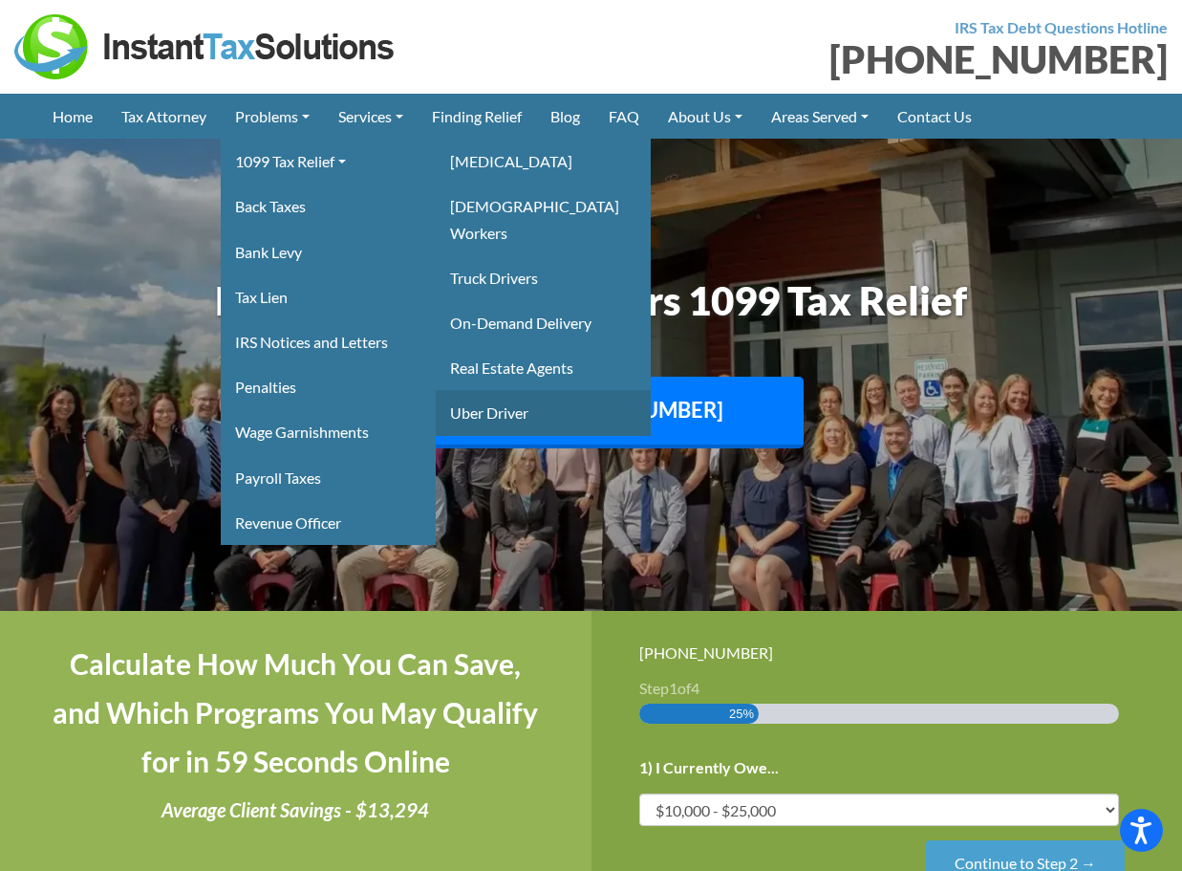
click at [516, 390] on link "Uber Driver" at bounding box center [543, 412] width 215 height 45
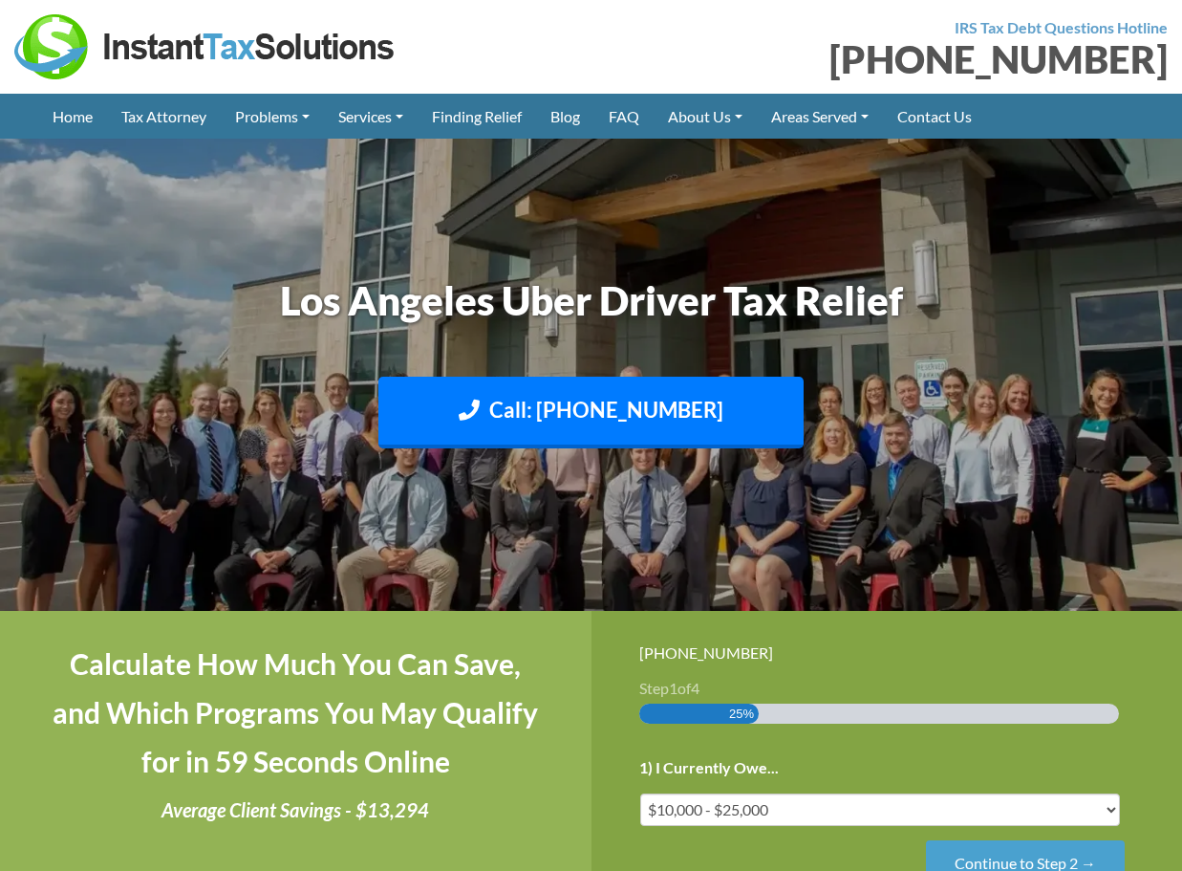
click at [656, 307] on h1 "Los Angeles Uber Driver Tax Relief" at bounding box center [591, 300] width 1061 height 56
click at [655, 307] on h1 "Los Angeles Uber Driver Tax Relief" at bounding box center [591, 300] width 1061 height 56
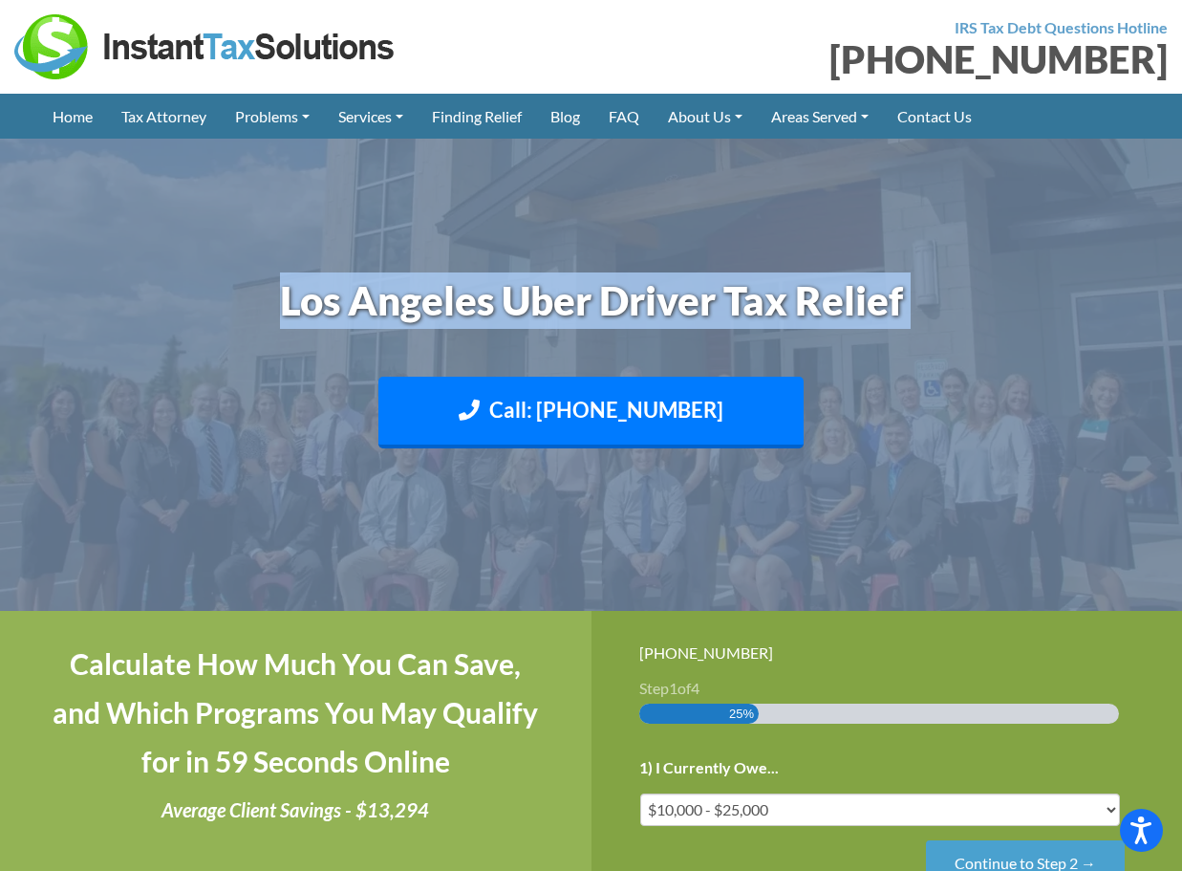
click at [655, 307] on h1 "Los Angeles Uber Driver Tax Relief" at bounding box center [591, 300] width 1061 height 56
click at [1001, 374] on div "Call: 323-675-2449 Text: 208-773-2895" at bounding box center [591, 417] width 1061 height 139
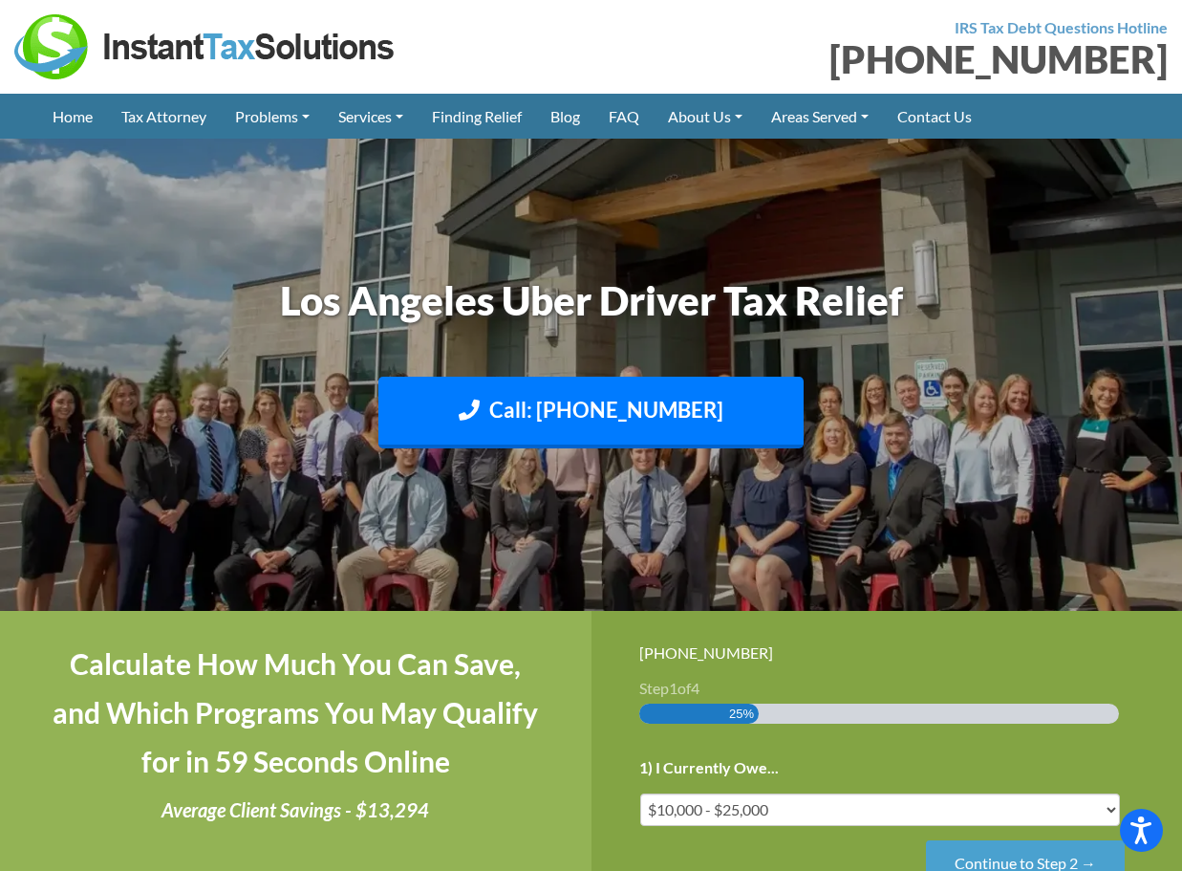
click at [248, 18] on img at bounding box center [205, 46] width 382 height 65
drag, startPoint x: 4, startPoint y: 389, endPoint x: 84, endPoint y: 428, distance: 89.3
click at [4, 389] on img at bounding box center [591, 374] width 1182 height 703
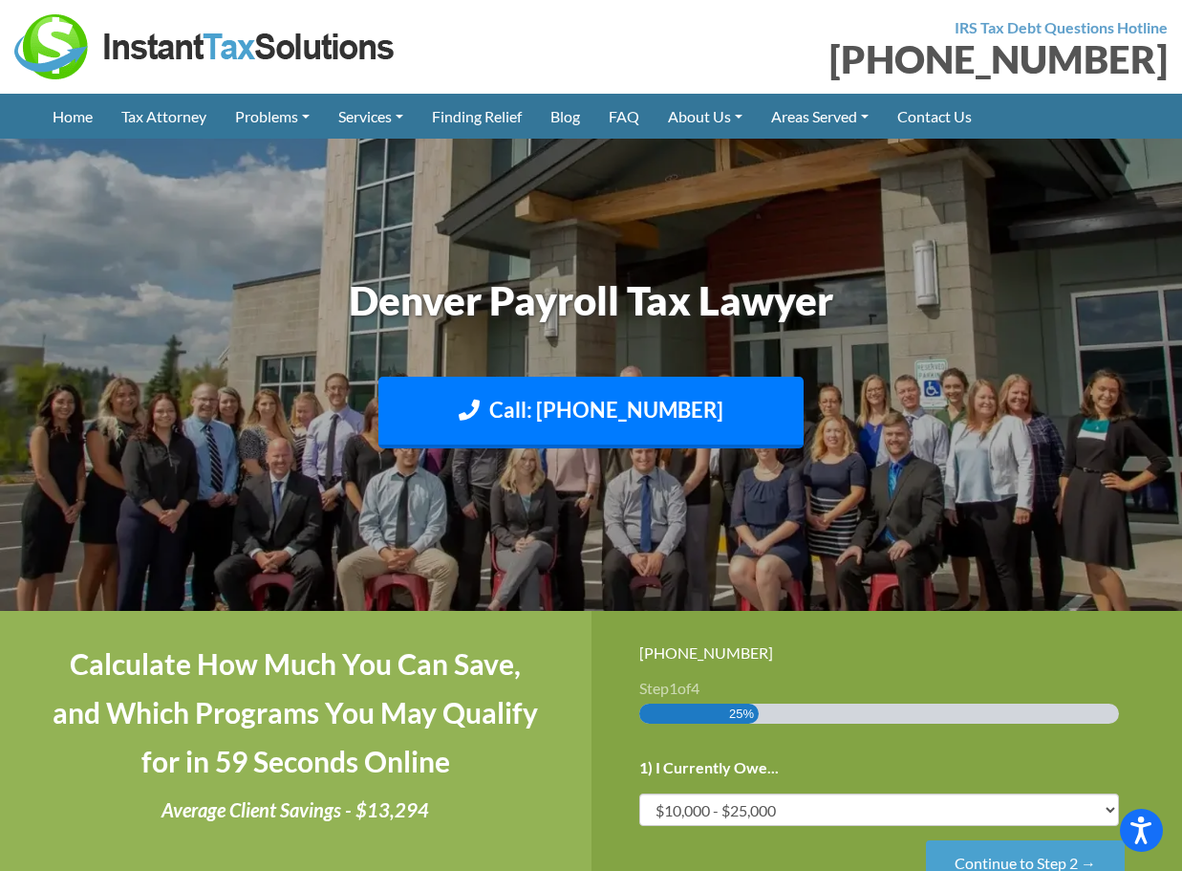
click at [417, 577] on img at bounding box center [591, 374] width 1182 height 703
